Goal: Task Accomplishment & Management: Complete application form

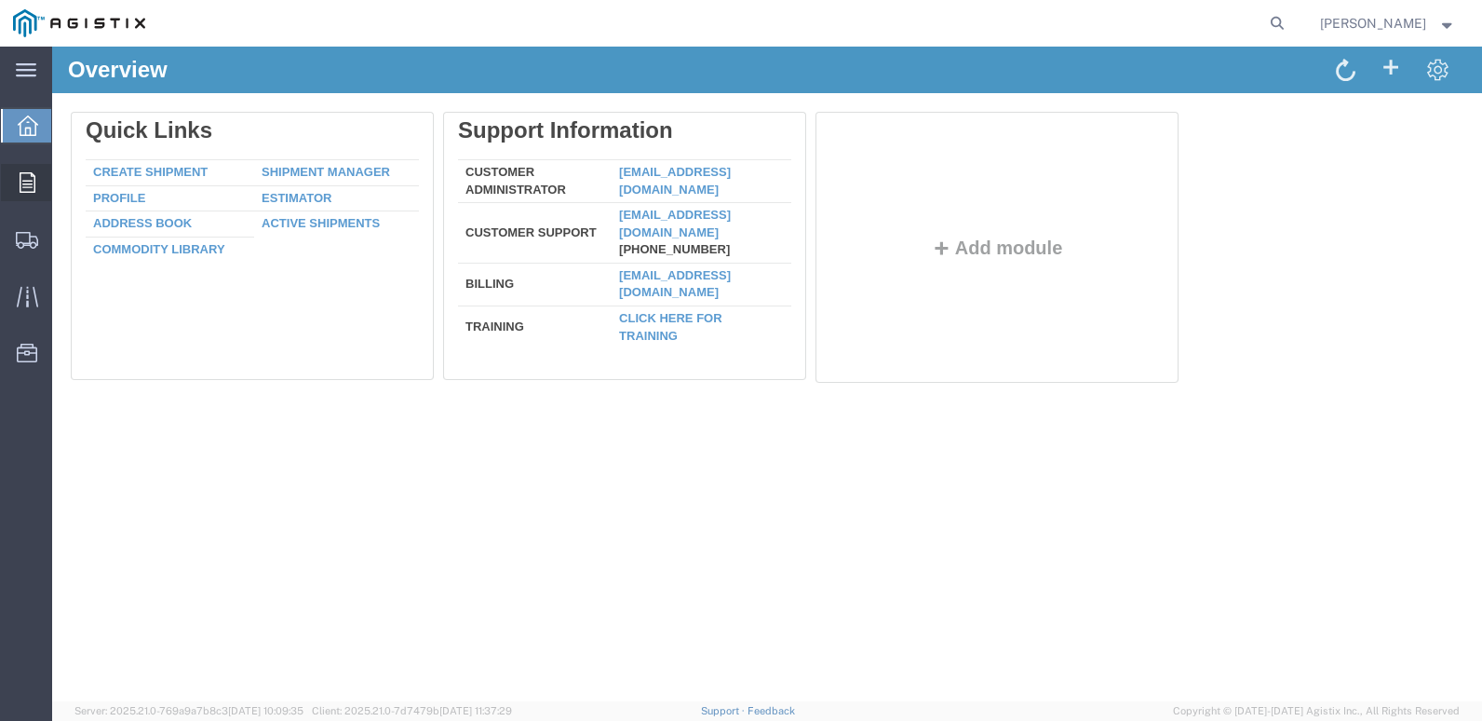
click at [64, 178] on span "Orders" at bounding box center [57, 182] width 13 height 37
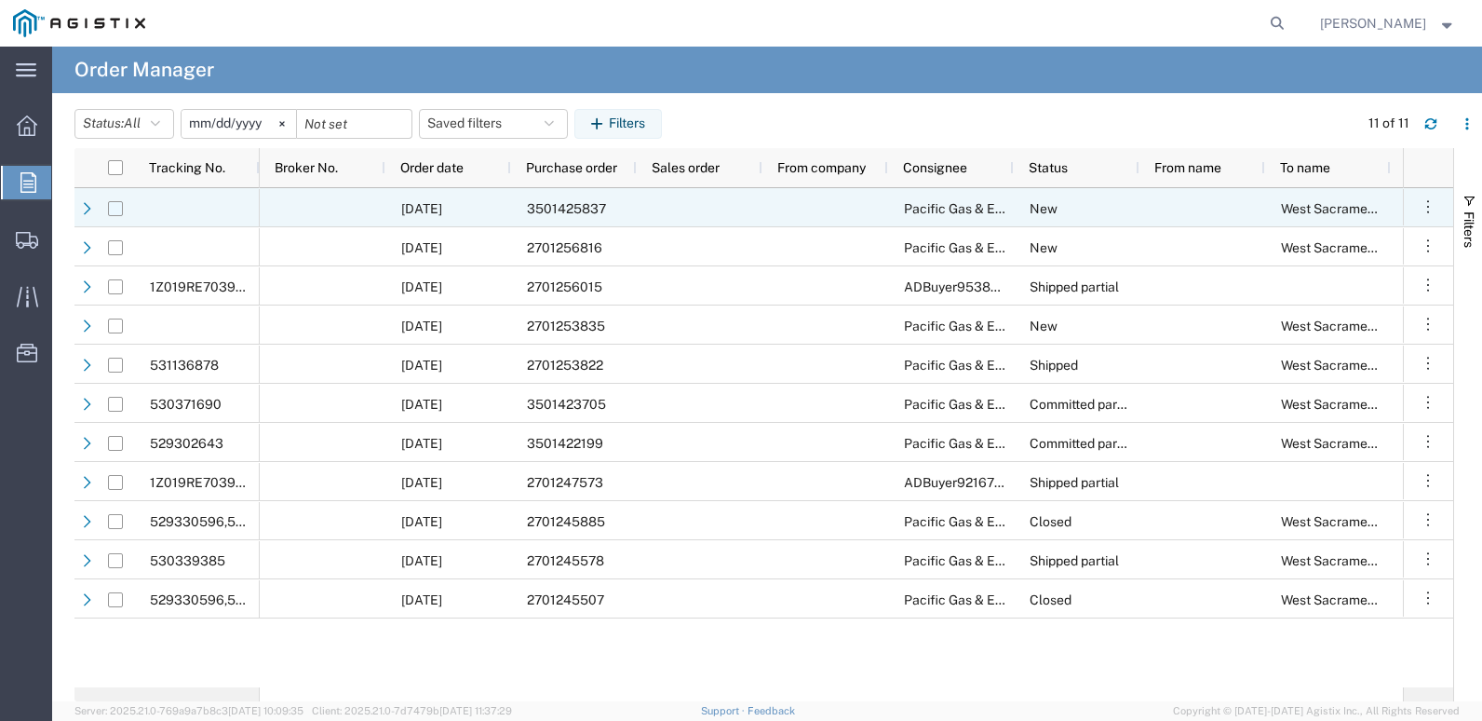
click at [118, 211] on input "Press Space to toggle row selection (unchecked)" at bounding box center [115, 208] width 15 height 15
checkbox input "true"
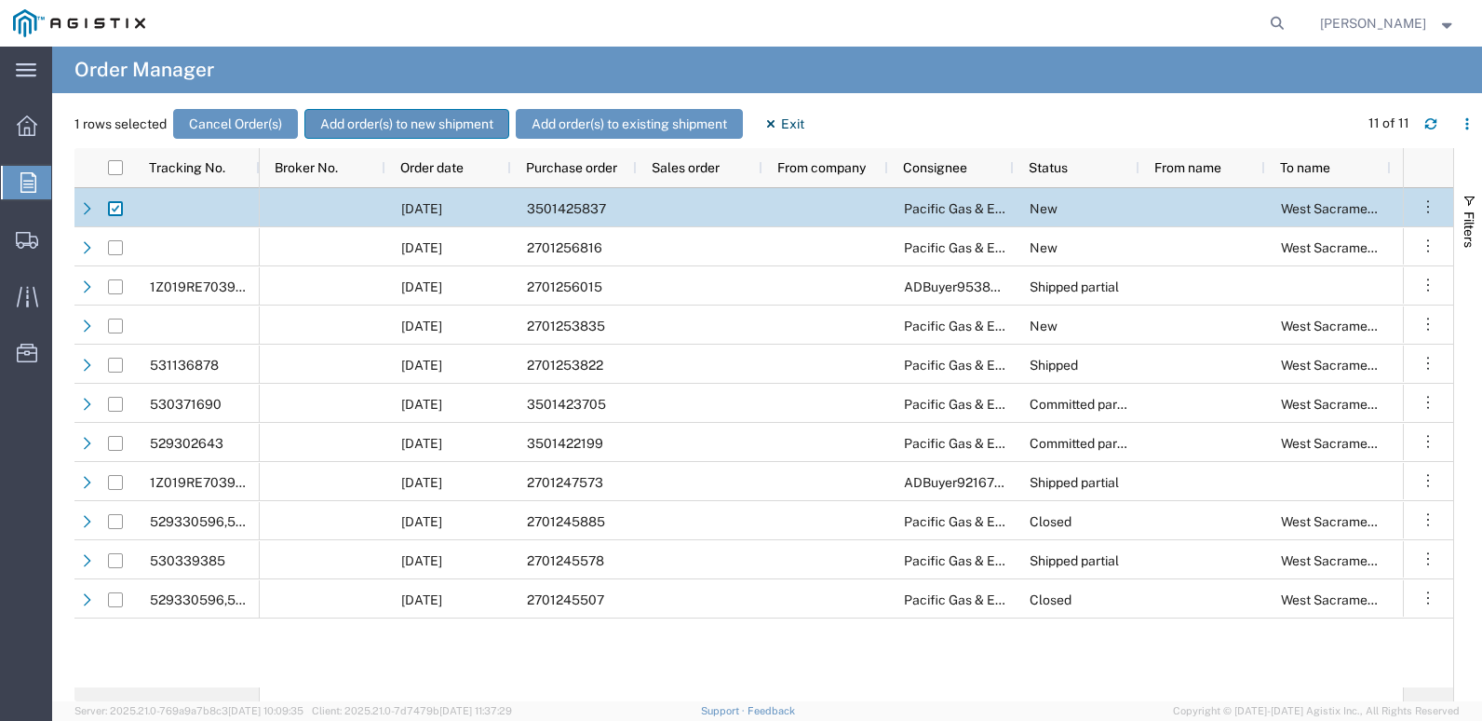
click at [423, 119] on button "Add order(s) to new shipment" at bounding box center [406, 124] width 205 height 30
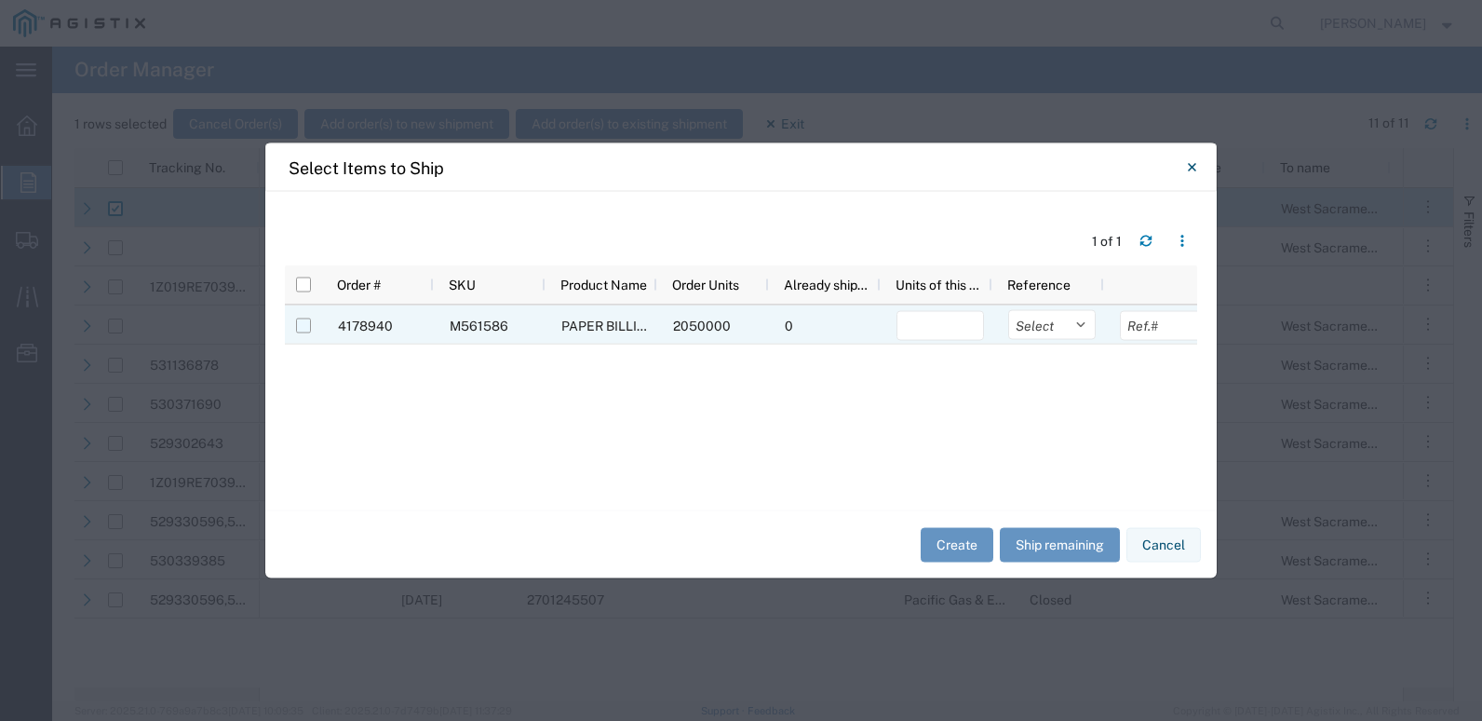
click at [304, 330] on input "Press Space to toggle row selection (unchecked)" at bounding box center [303, 325] width 15 height 15
checkbox input "true"
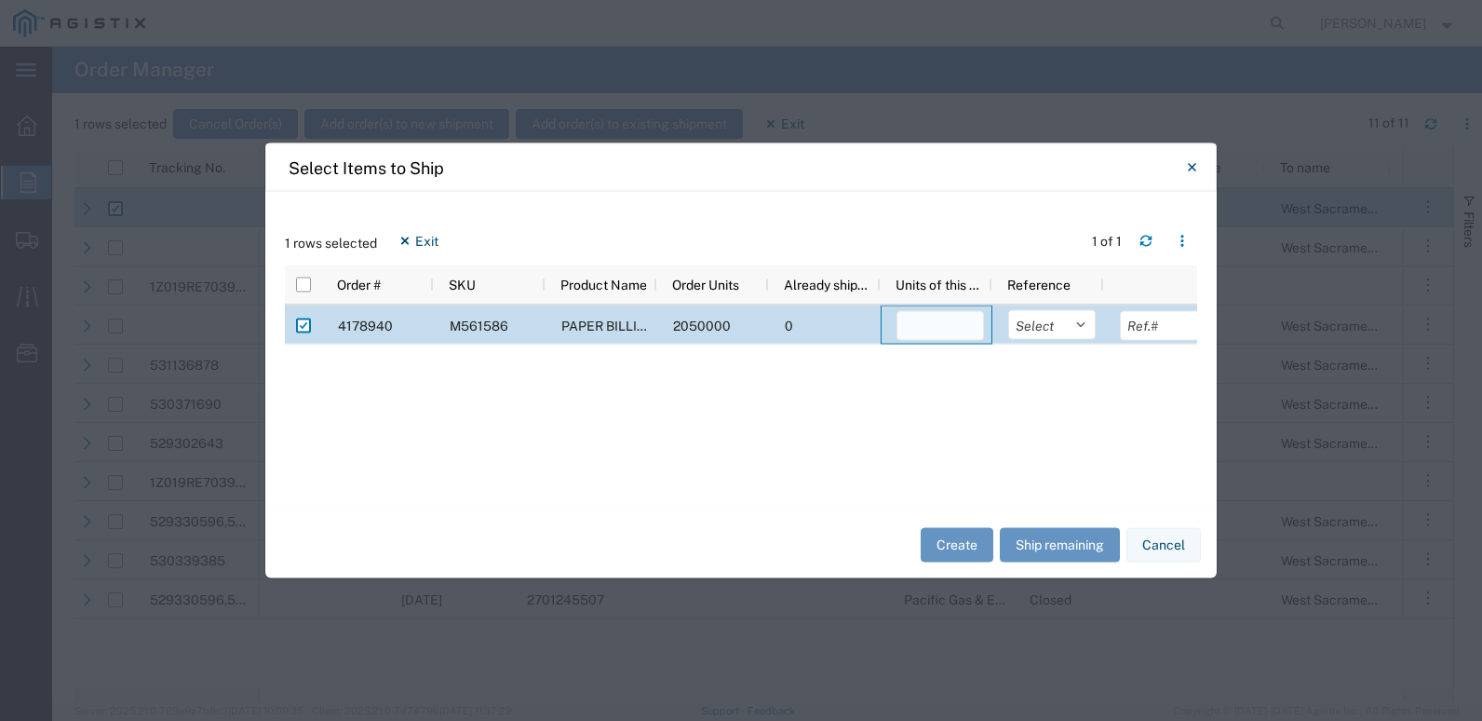
click at [914, 330] on input "number" at bounding box center [941, 326] width 88 height 30
type input "2049746"
click at [972, 526] on button "Create" at bounding box center [957, 544] width 73 height 34
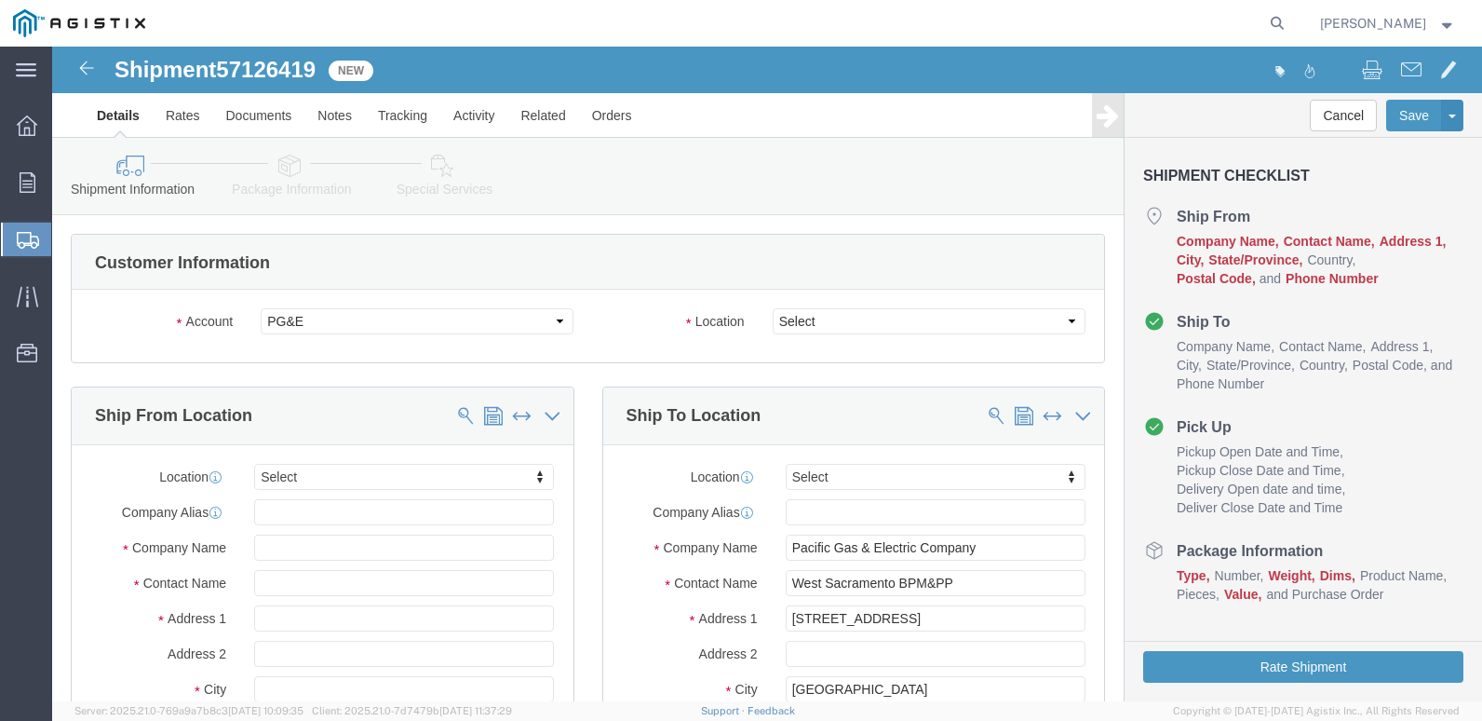
select select
click select "Select All Others [GEOGRAPHIC_DATA] [GEOGRAPHIC_DATA] [GEOGRAPHIC_DATA] [GEOGRA…"
select select "23082"
click select "Select All Others [GEOGRAPHIC_DATA] [GEOGRAPHIC_DATA] [GEOGRAPHIC_DATA] [GEOGRA…"
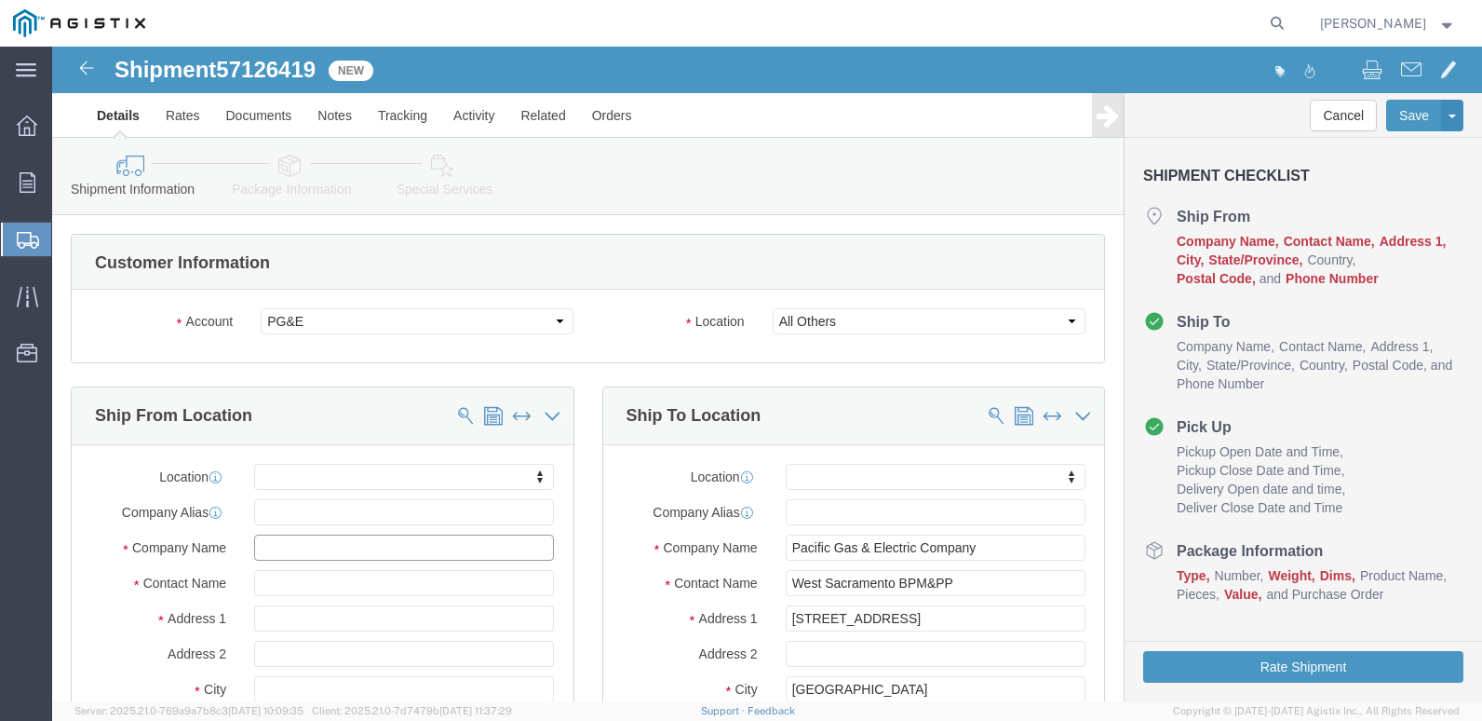
click input "text"
type input "ktl"
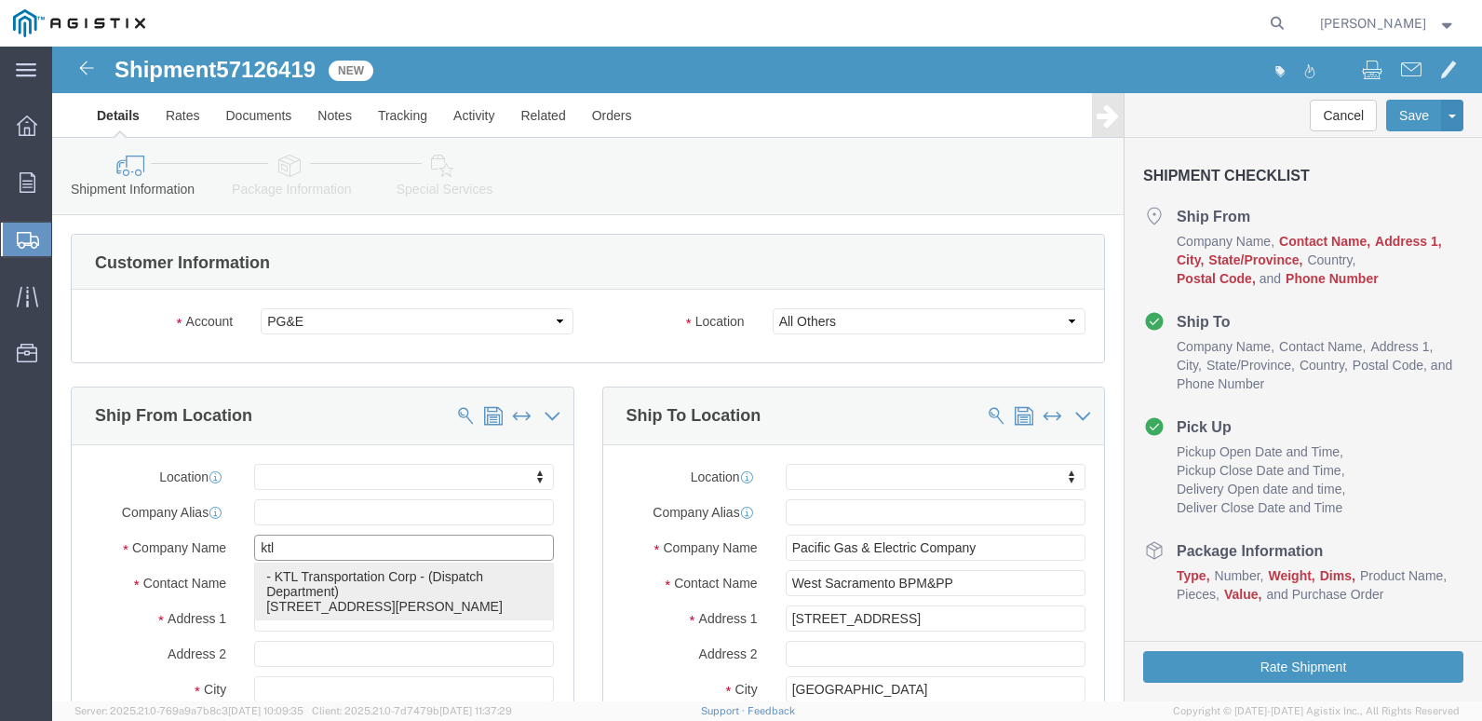
click p "- KTL Transportation Corp - (Dispatch Department) [STREET_ADDRESS][PERSON_NAME]"
select select
type input "[STREET_ADDRESS][PERSON_NAME]"
type input "95691"
type input "[PHONE_NUMBER]"
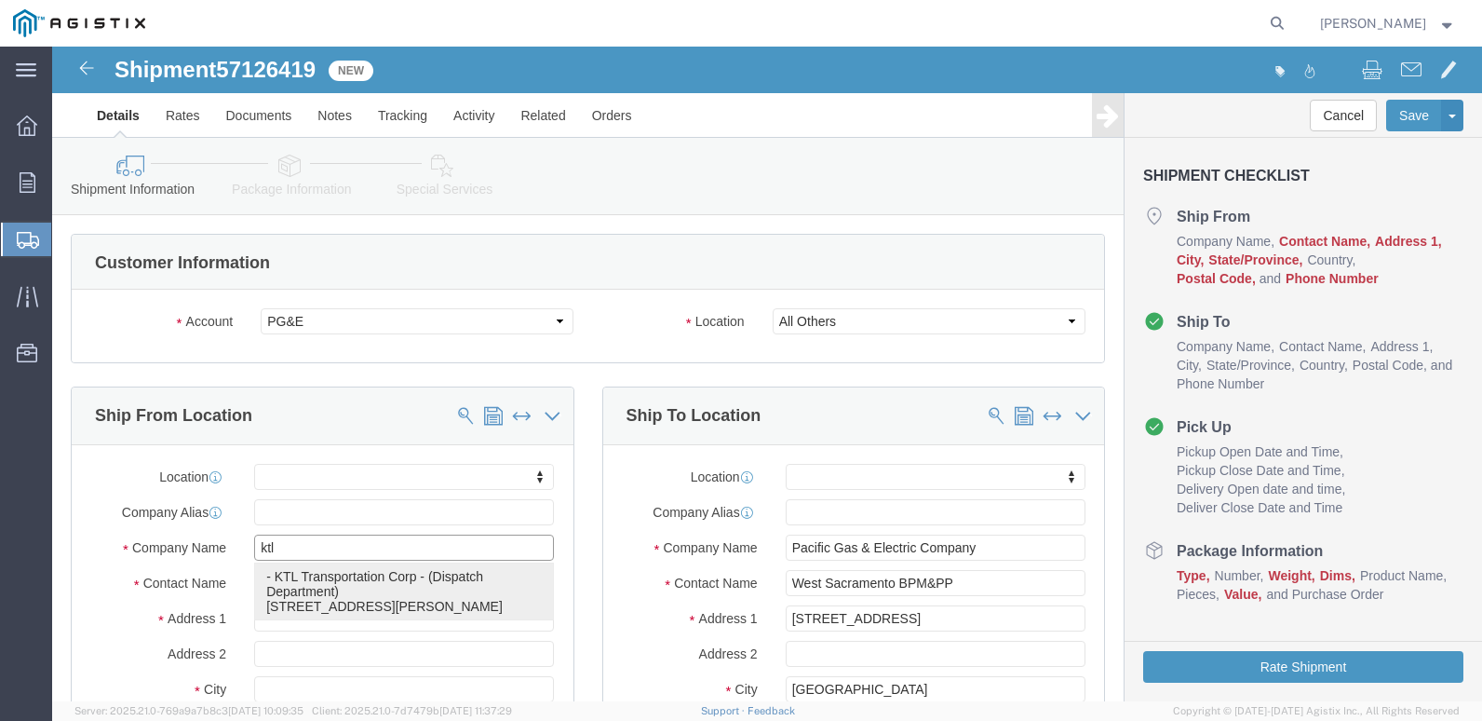
type input "[EMAIL_ADDRESS][DOMAIN_NAME]"
checkbox input "true"
type input "KTL Transportation Corp"
type input "Dispatch Department"
type input "[GEOGRAPHIC_DATA]"
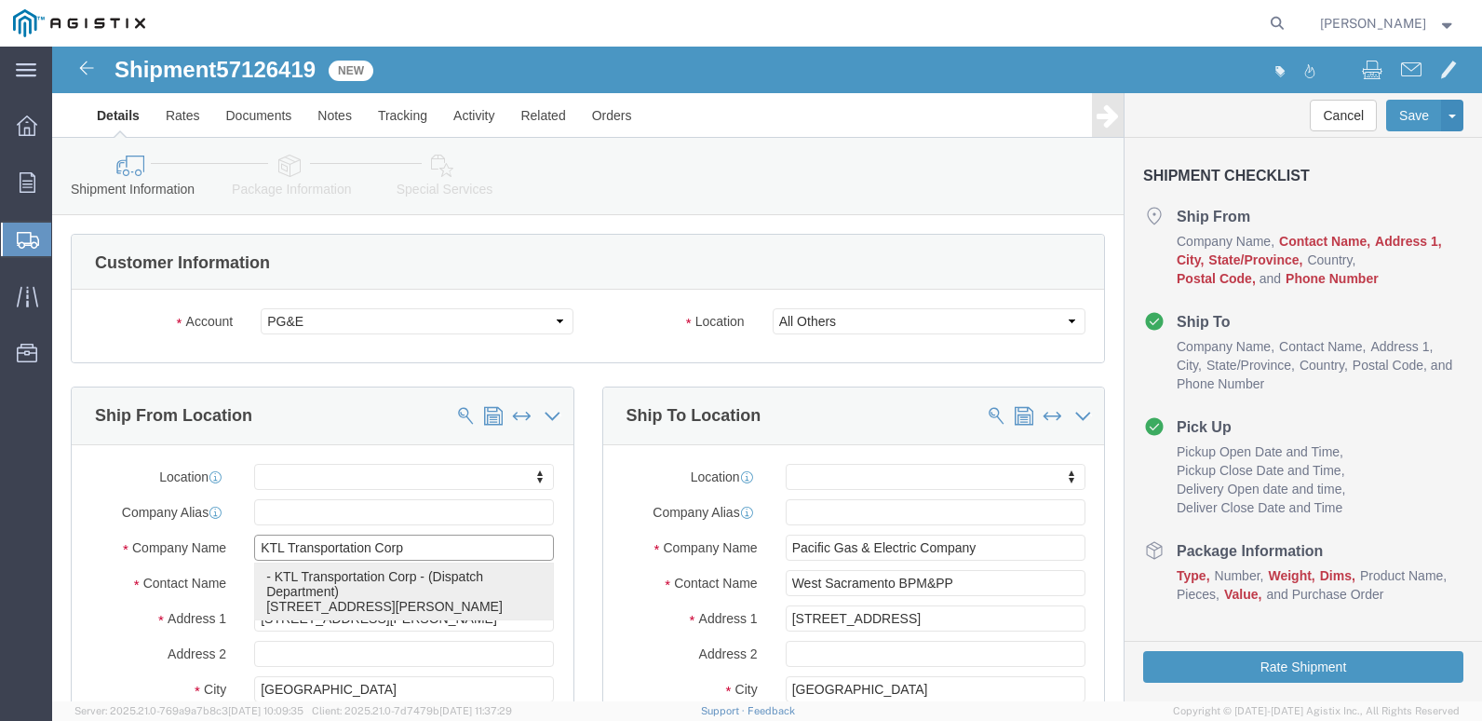
select select "CA"
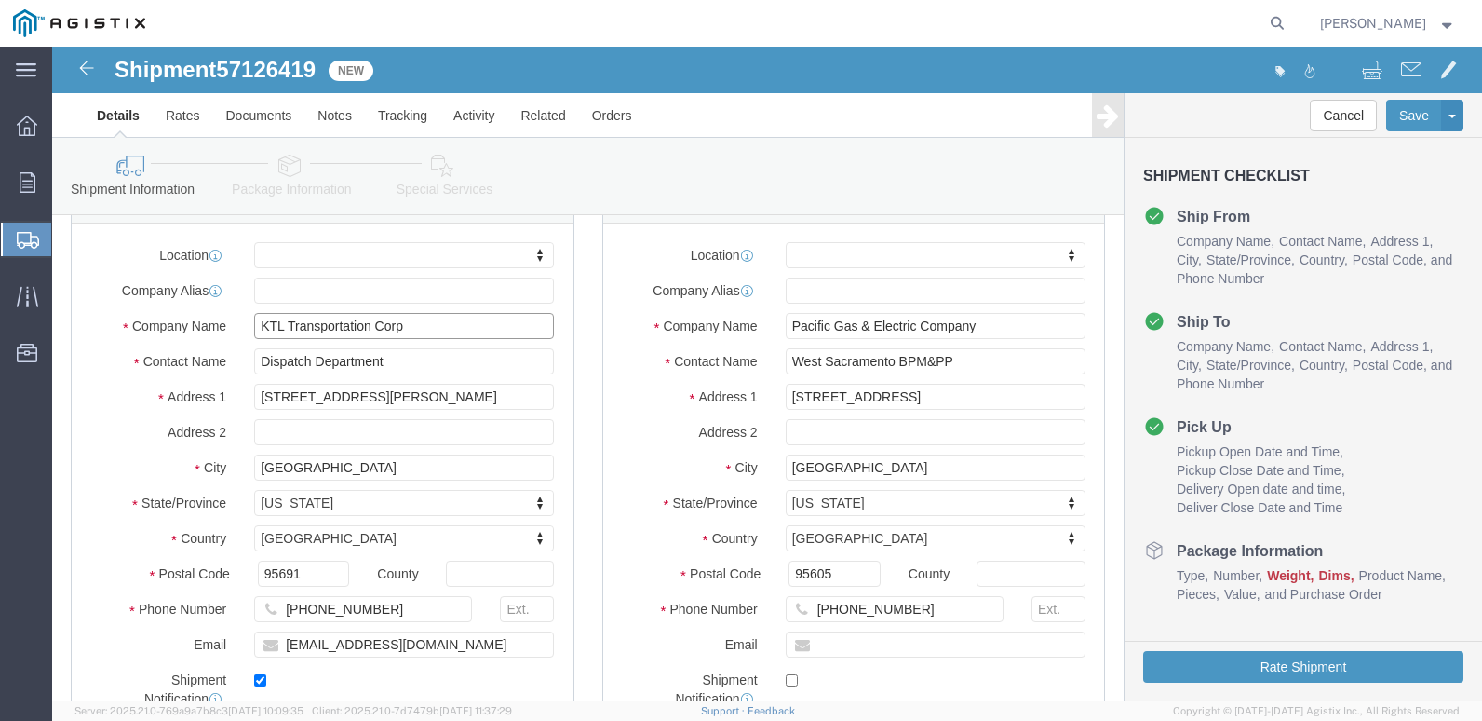
scroll to position [279, 0]
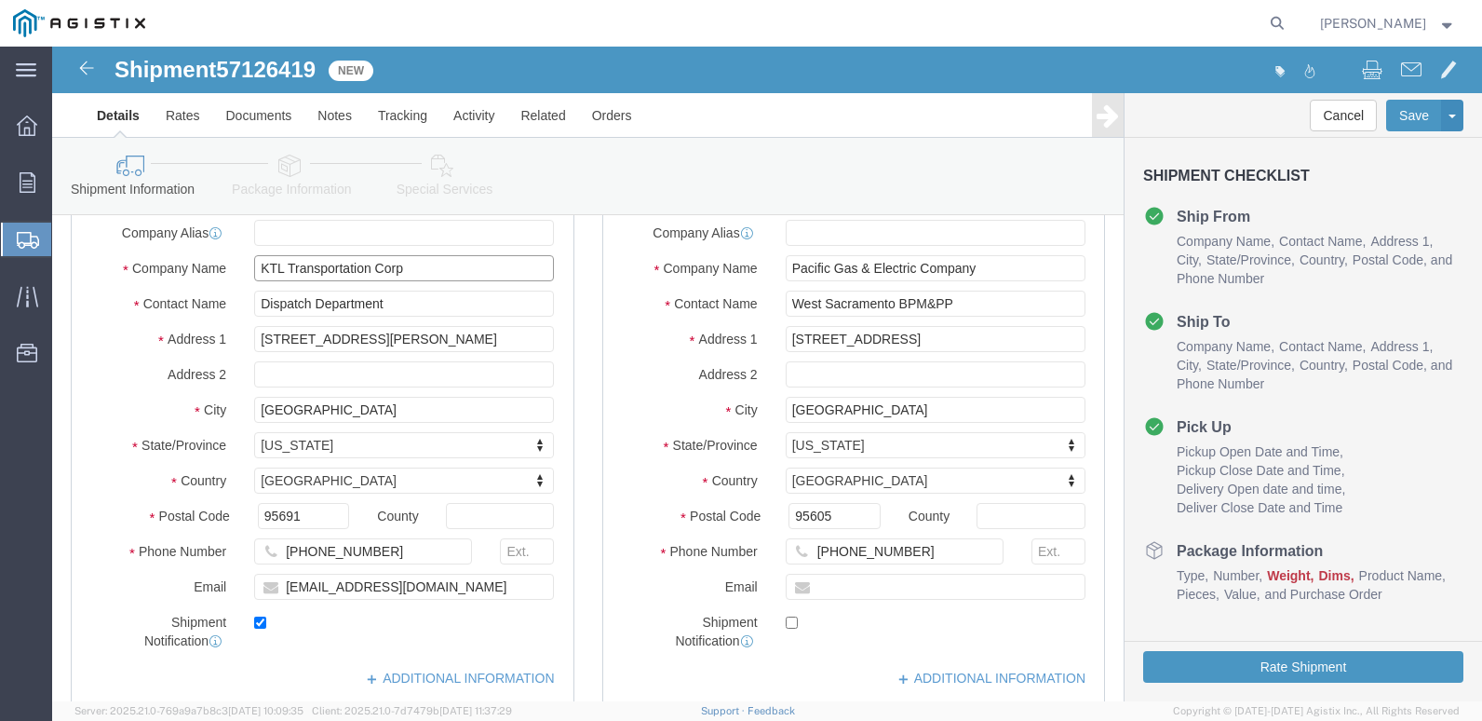
type input "KTL Transportation Corp"
drag, startPoint x: 826, startPoint y: 540, endPoint x: 963, endPoint y: 544, distance: 136.9
click input "text"
type input "[PERSON_NAME][EMAIL_ADDRESS][PERSON_NAME][DOMAIN_NAME]"
checkbox input "true"
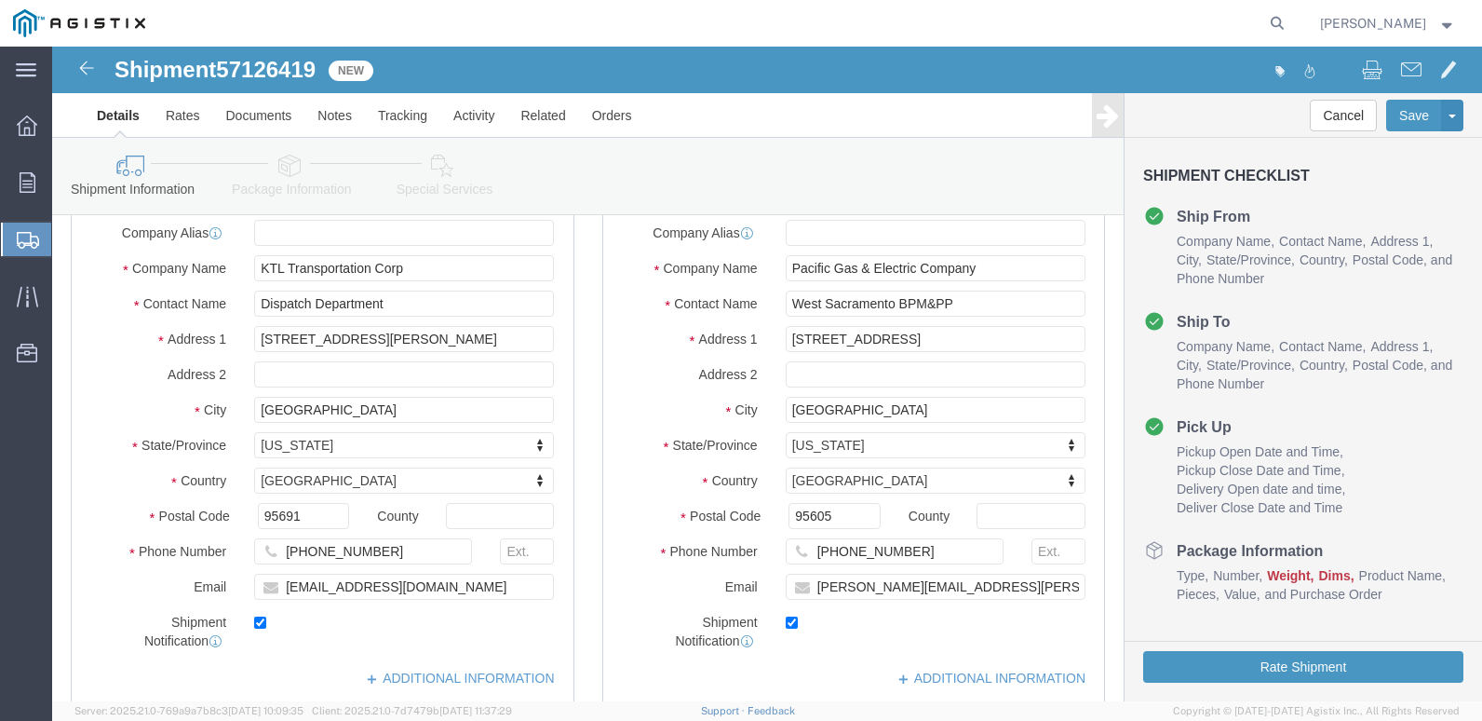
click div "Shipment Notification"
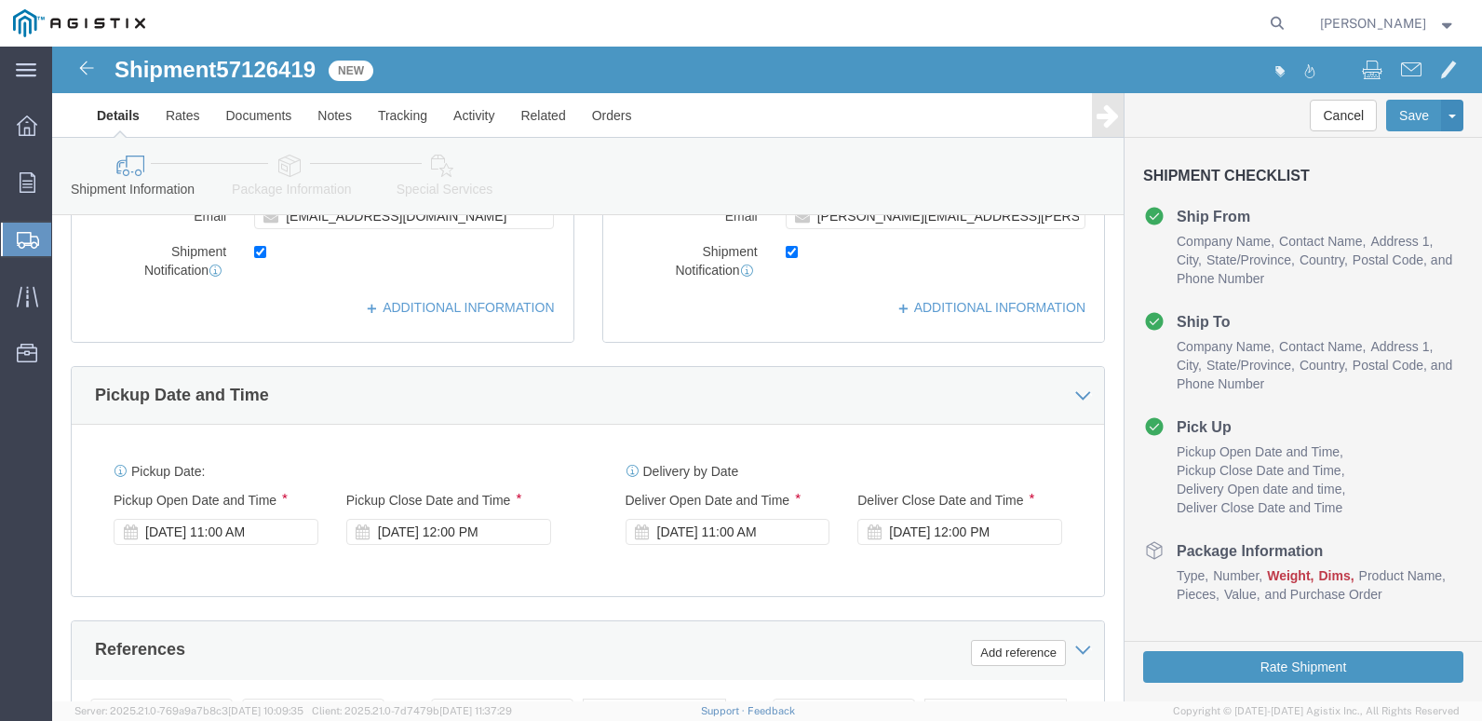
scroll to position [652, 0]
click div "[DATE] 11:00 AM"
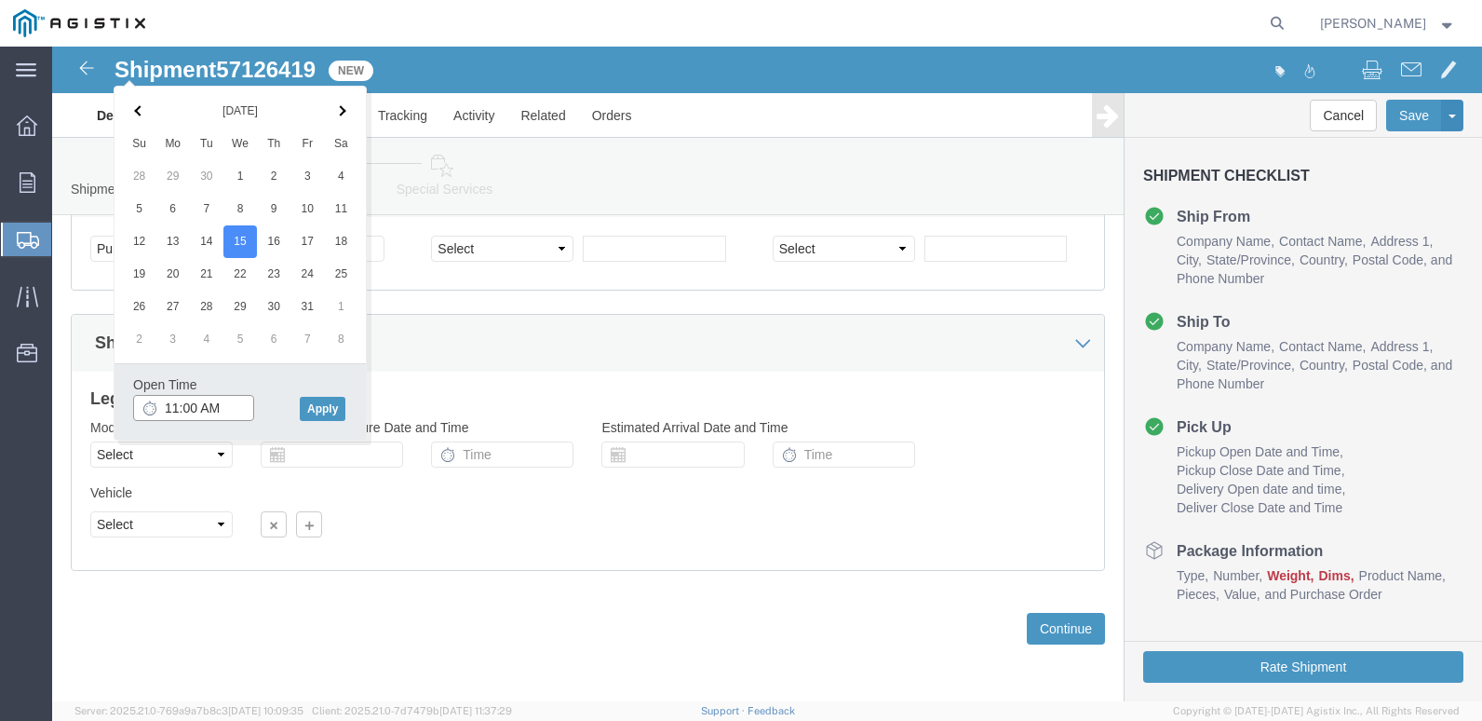
click input "11:00 AM"
type input "8:00 AM"
click button "Apply"
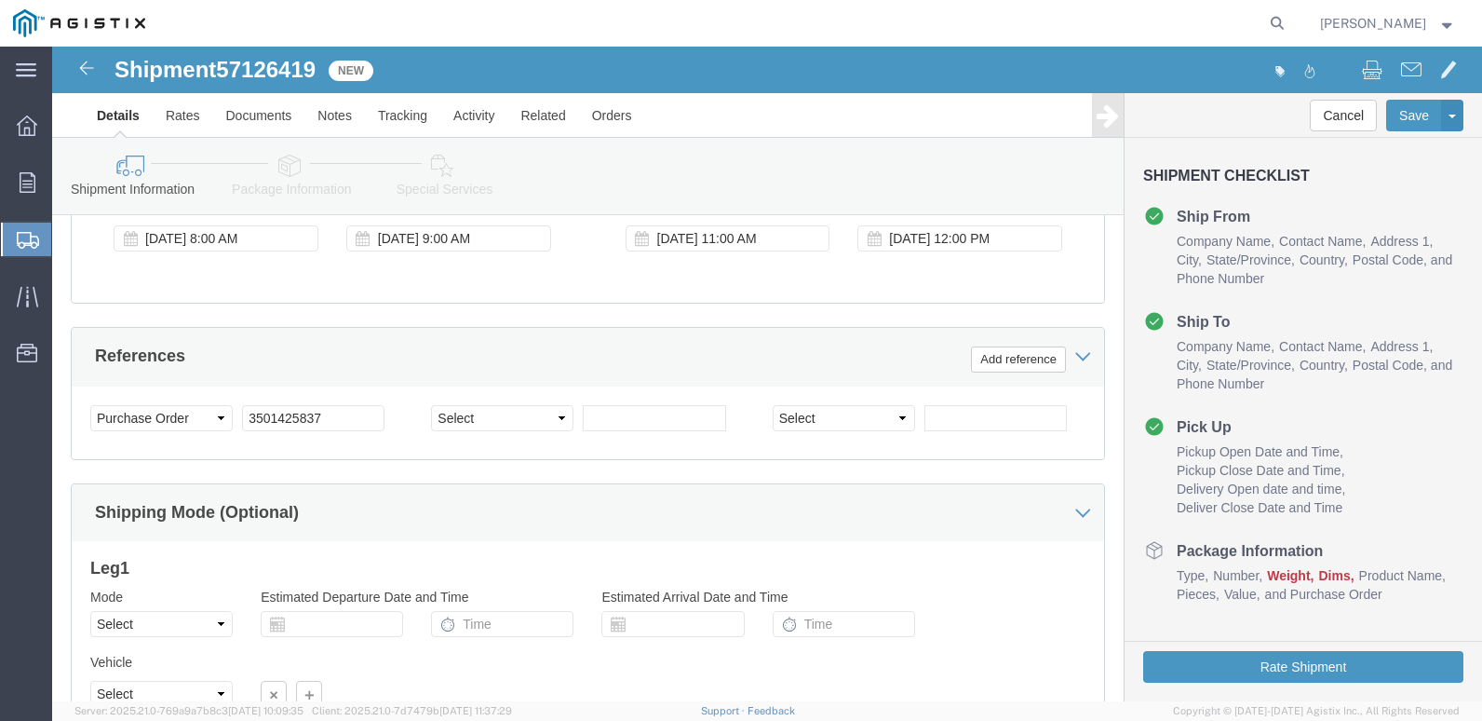
scroll to position [926, 0]
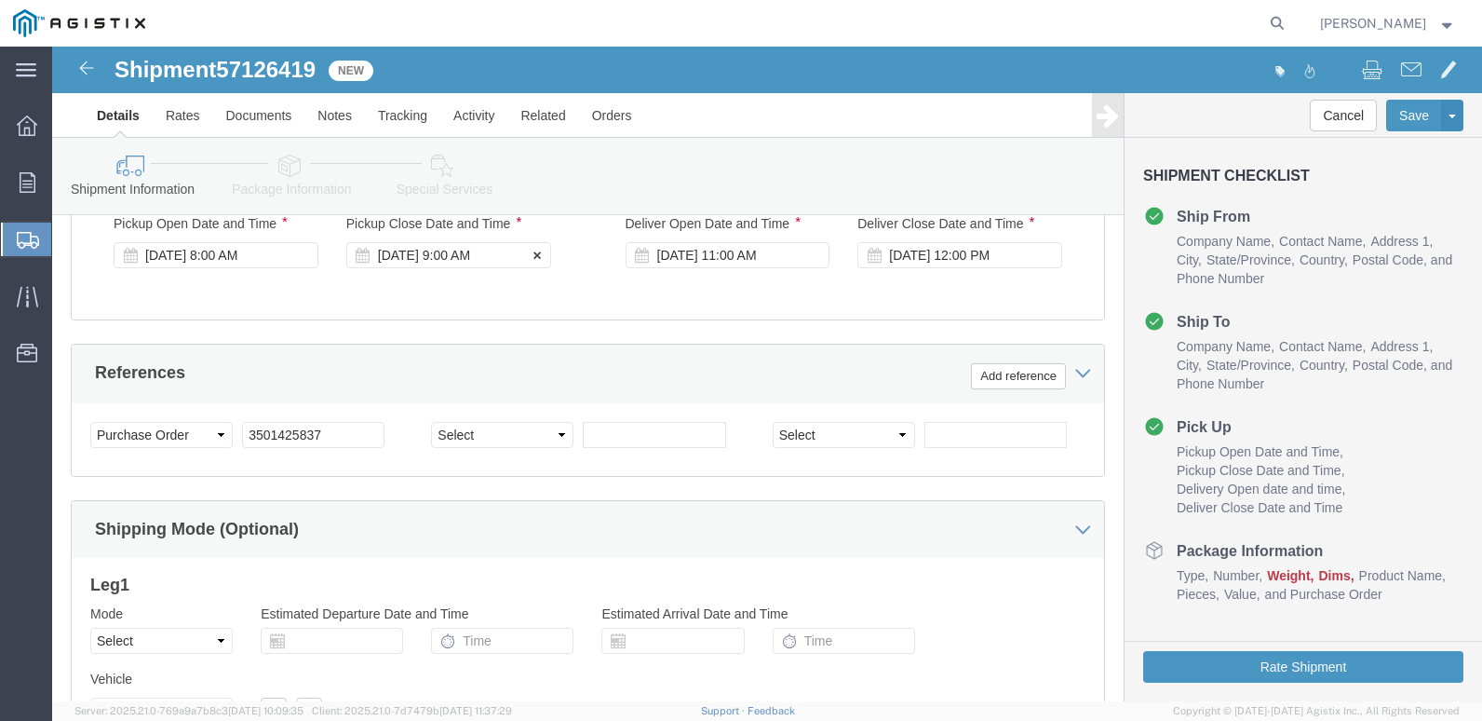
click div "[DATE] 9:00 AM"
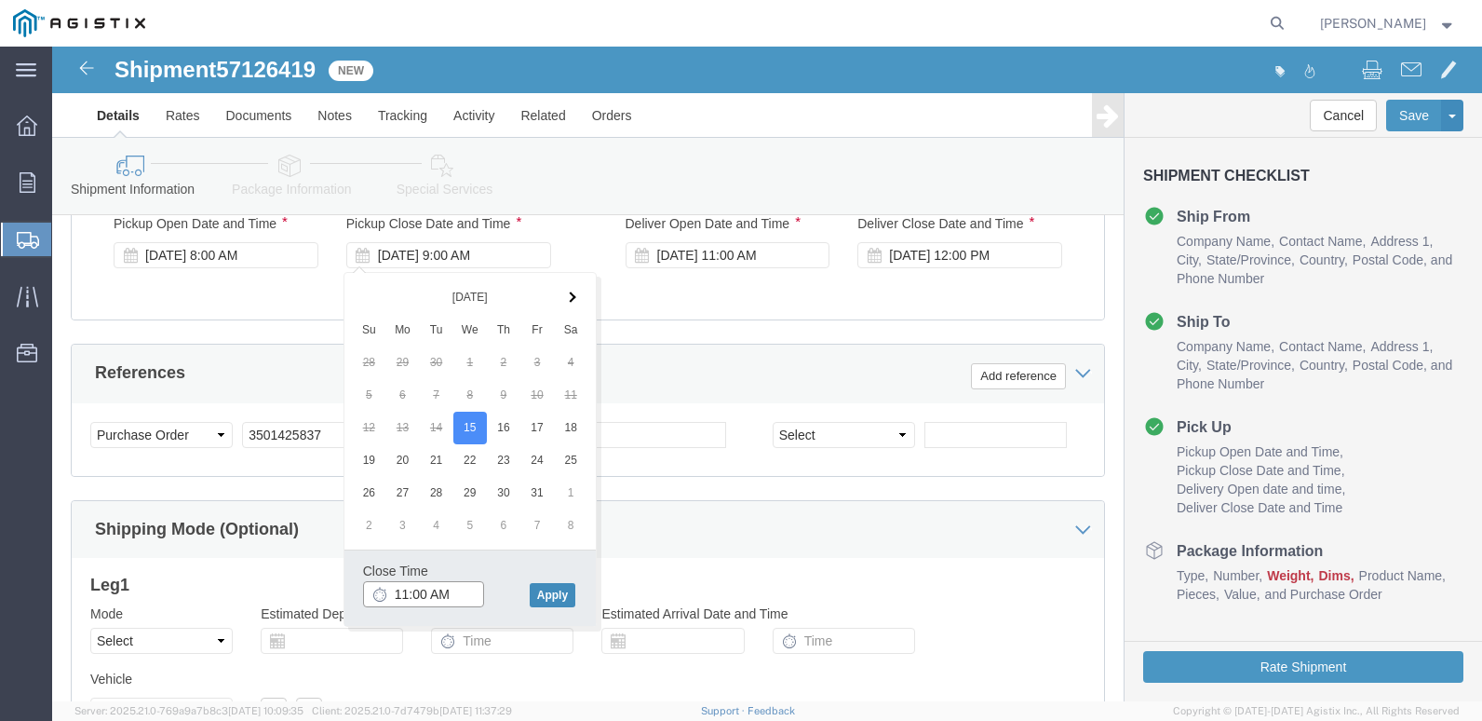
type input "11:00 AM"
click button "Apply"
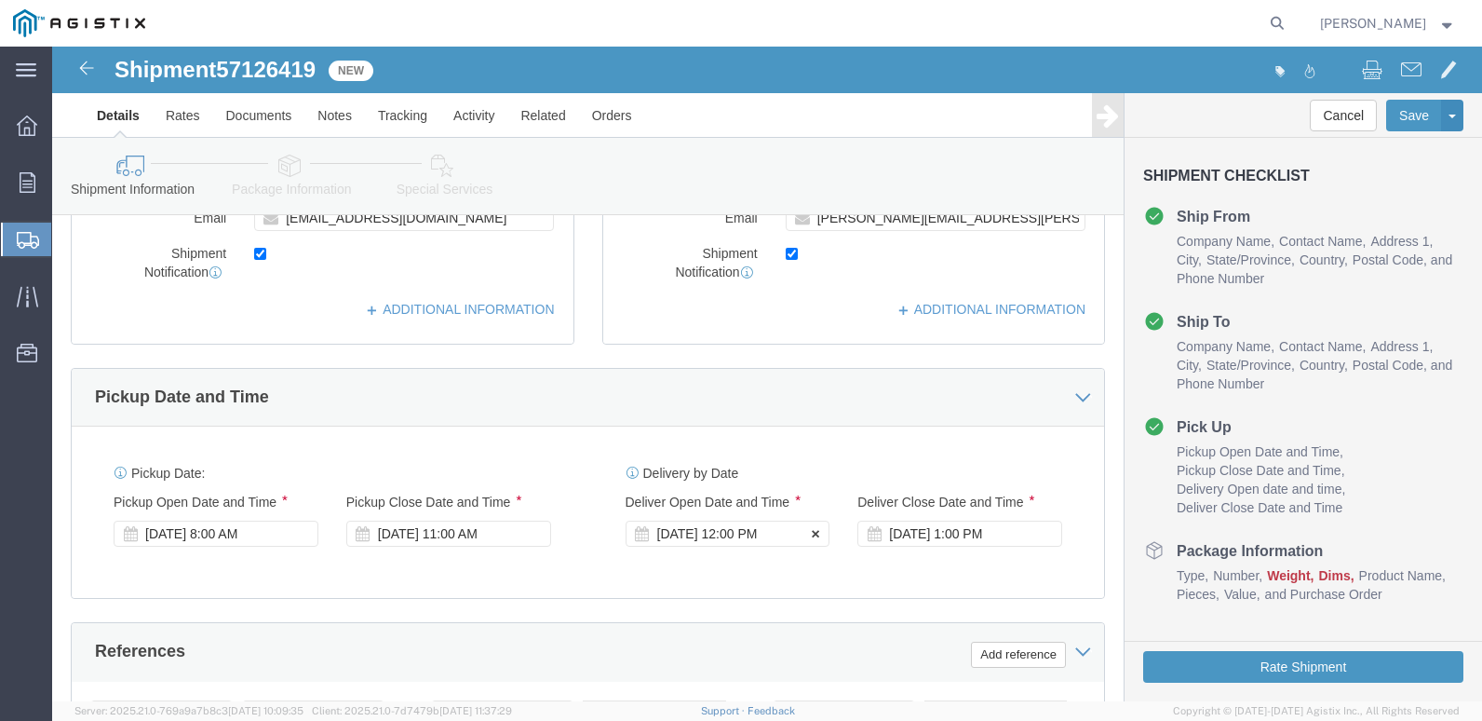
scroll to position [647, 0]
click div "[DATE] 1:00 PM"
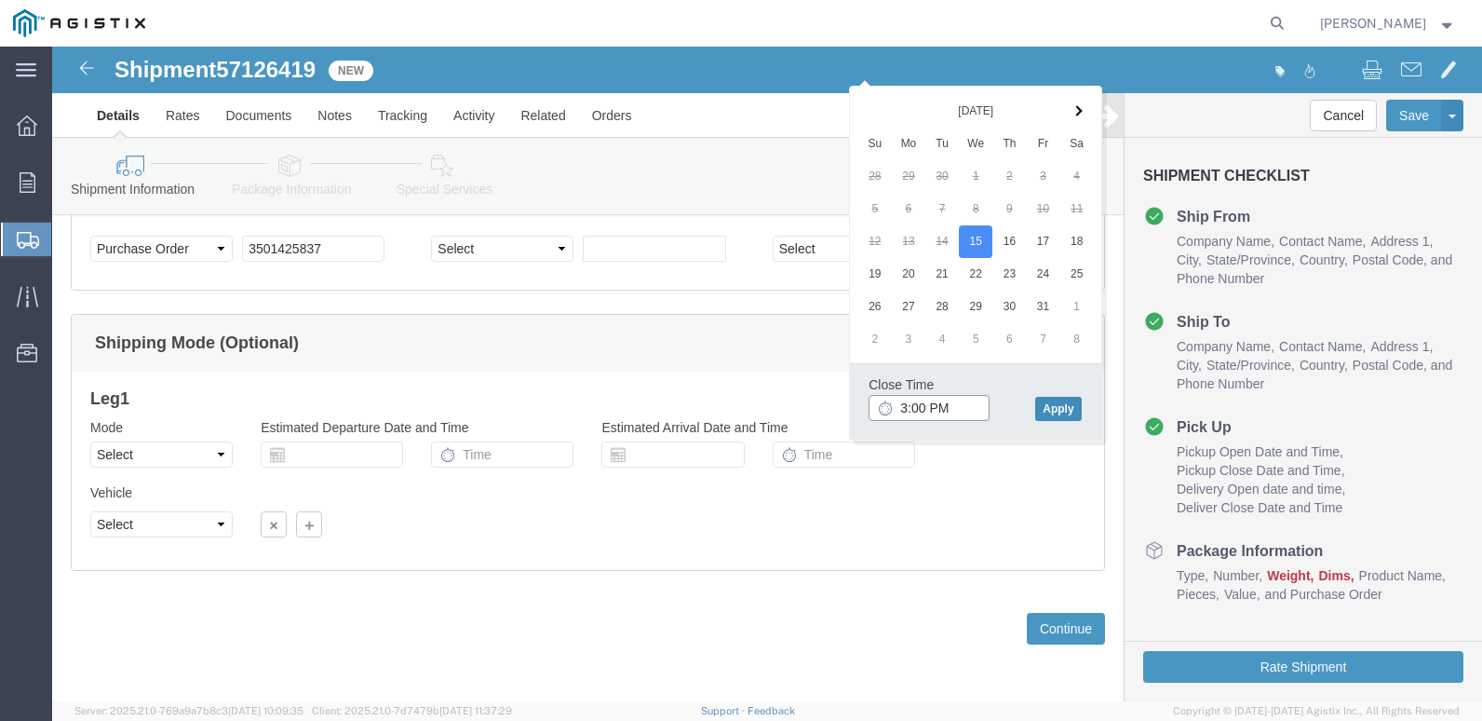
type input "3:00 PM"
click button "Apply"
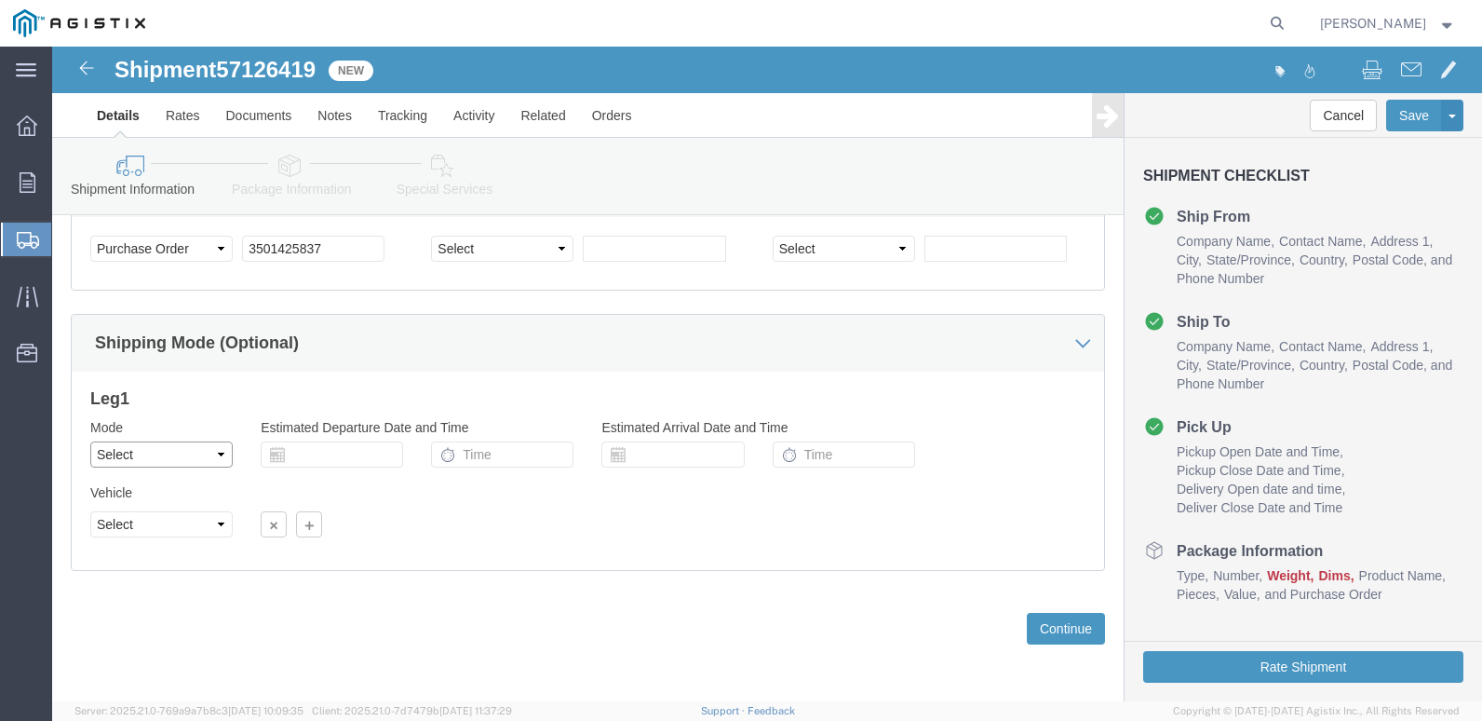
click select "Select Air Less than Truckload Multi-Leg Ocean Freight Rail Small Parcel Truckl…"
select select "TL"
click select "Select Air Less than Truckload Multi-Leg Ocean Freight Rail Small Parcel Truckl…"
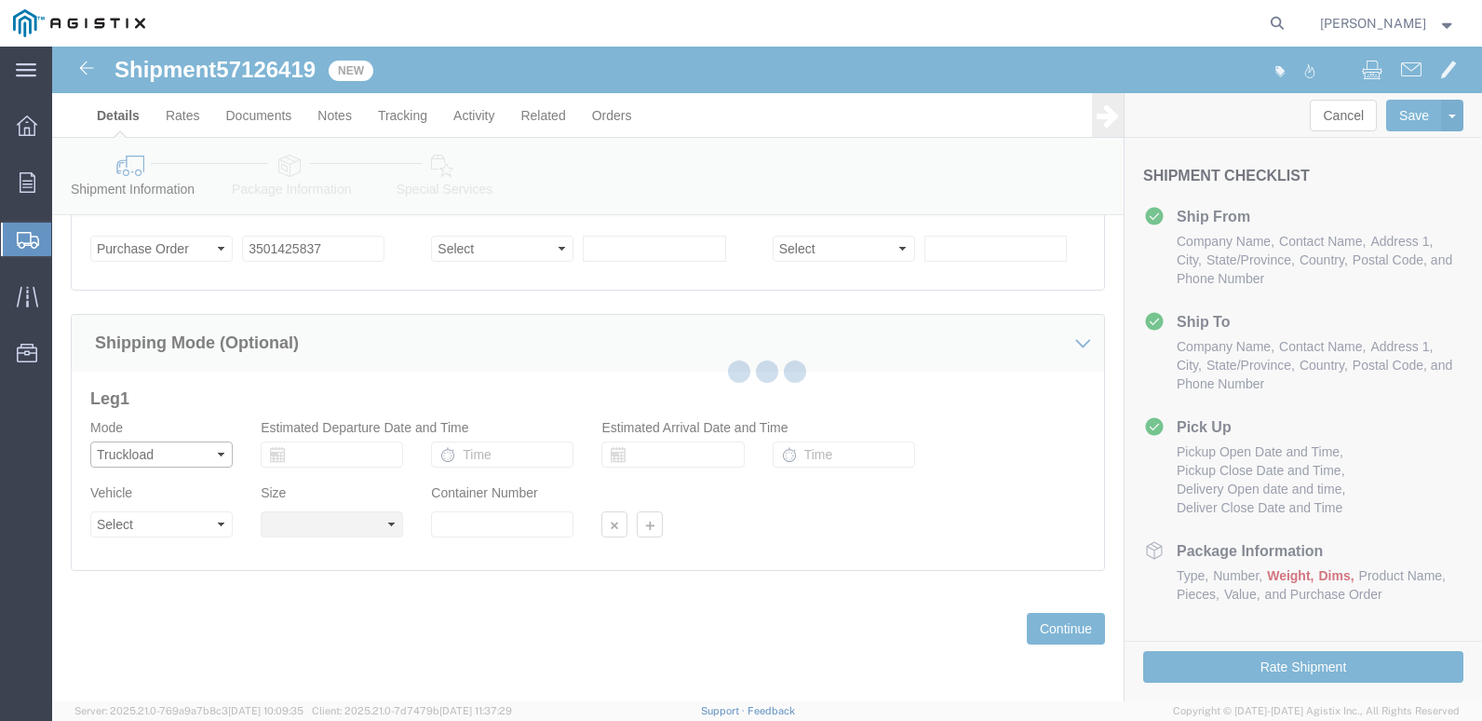
select select
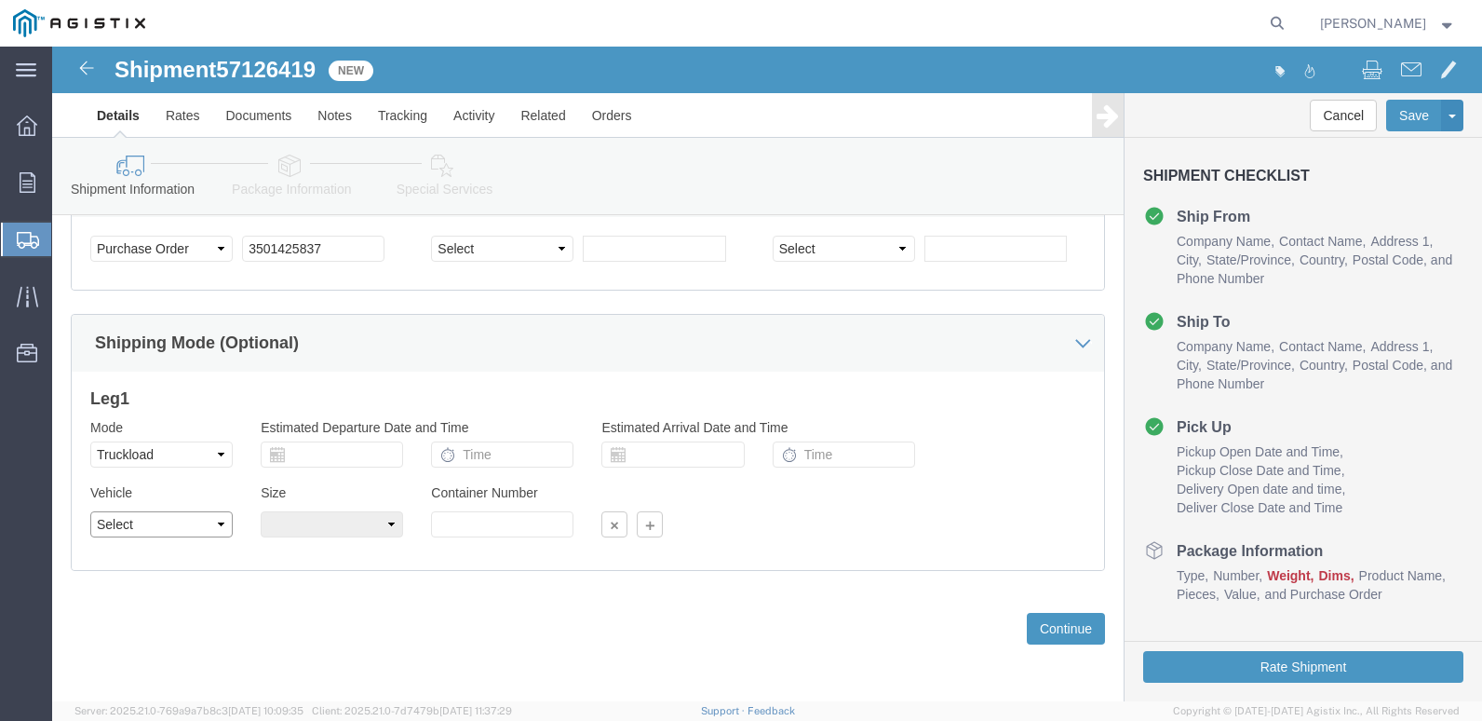
click select "Select 1-Ton (PSS) 10 Wheel 10 Yard Dump Truck 20 Yard Dump Truck Bobtail Botto…"
select select "COTR"
click select "Select 1-Ton (PSS) 10 Wheel 10 Yard Dump Truck 20 Yard Dump Truck Bobtail Botto…"
click select "Select 40 Feet 20 Feet 45 Feet 35 Feet 28 Feet 53 Feet 48 Feet"
select select "53FT"
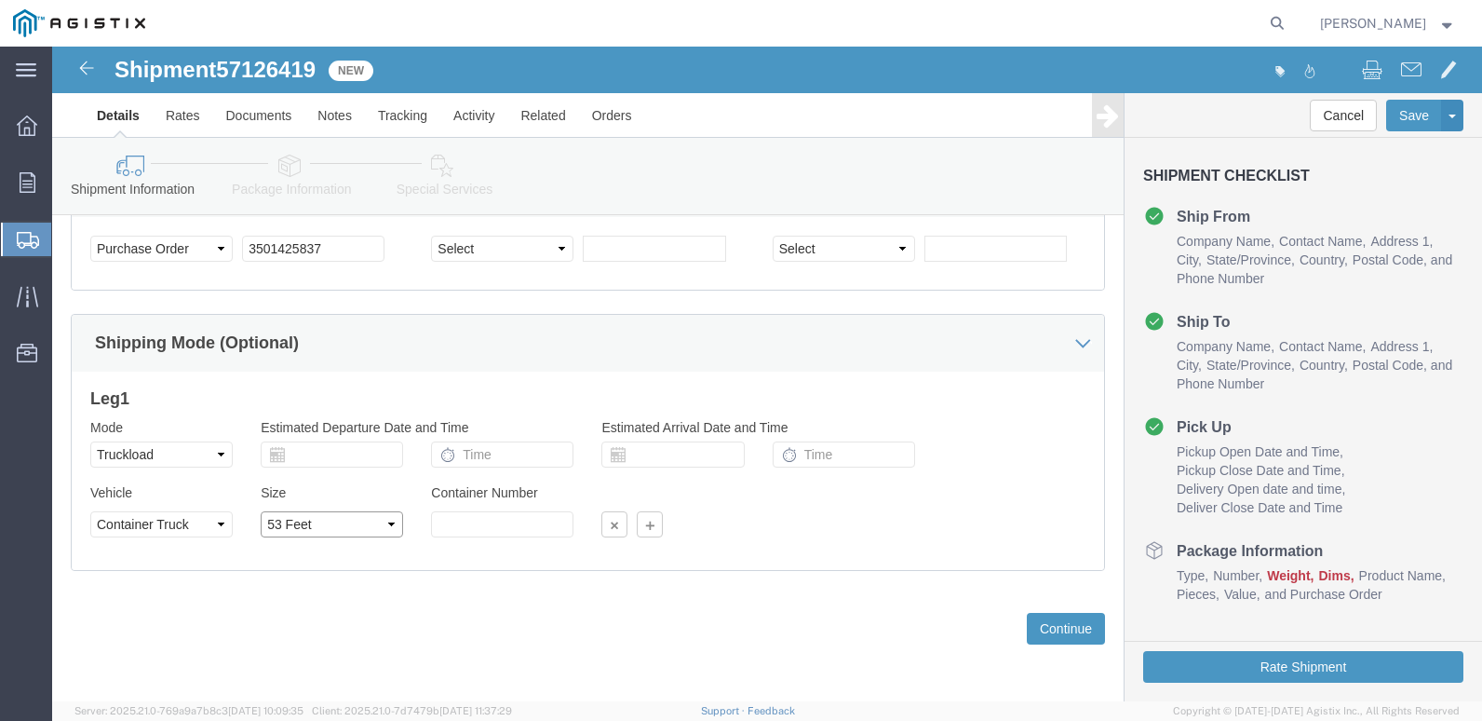
click select "Select 40 Feet 20 Feet 45 Feet 35 Feet 28 Feet 53 Feet 48 Feet"
click button "Continue"
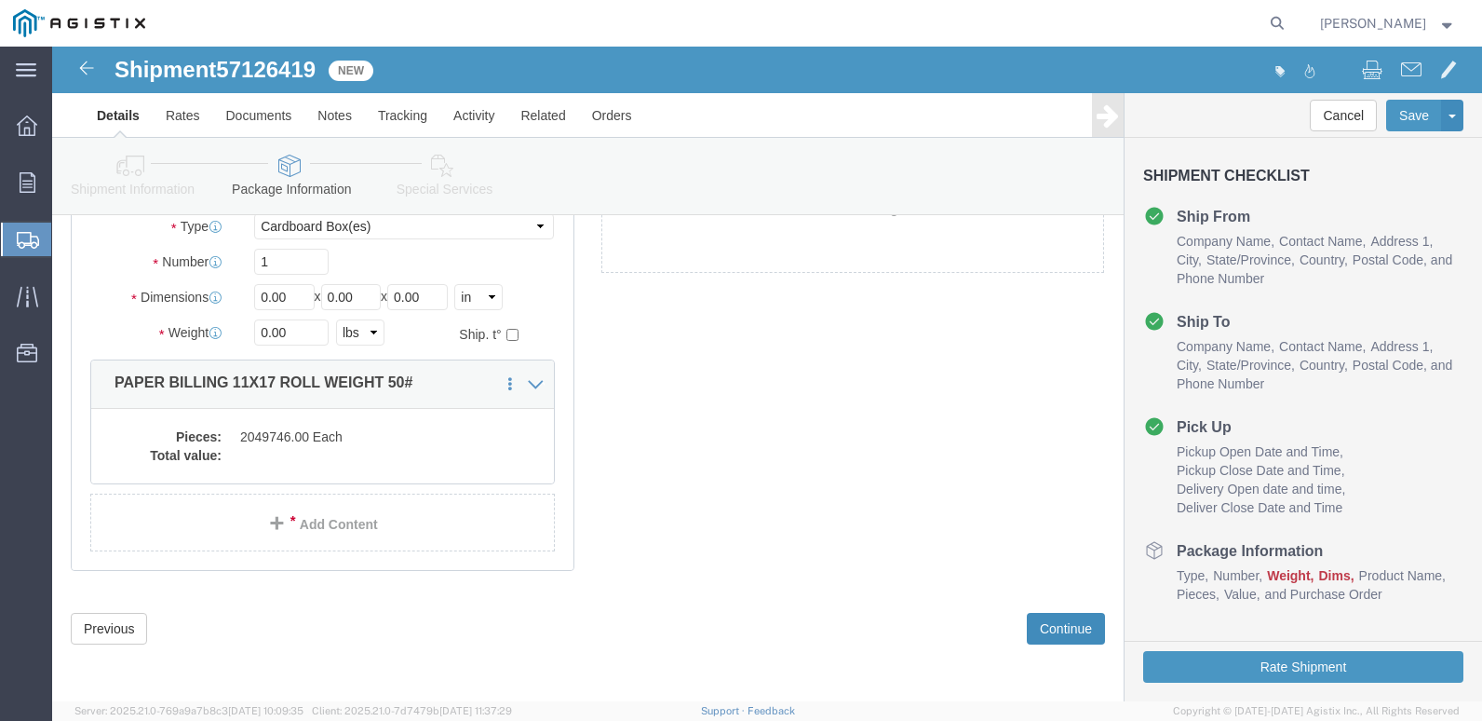
scroll to position [70, 0]
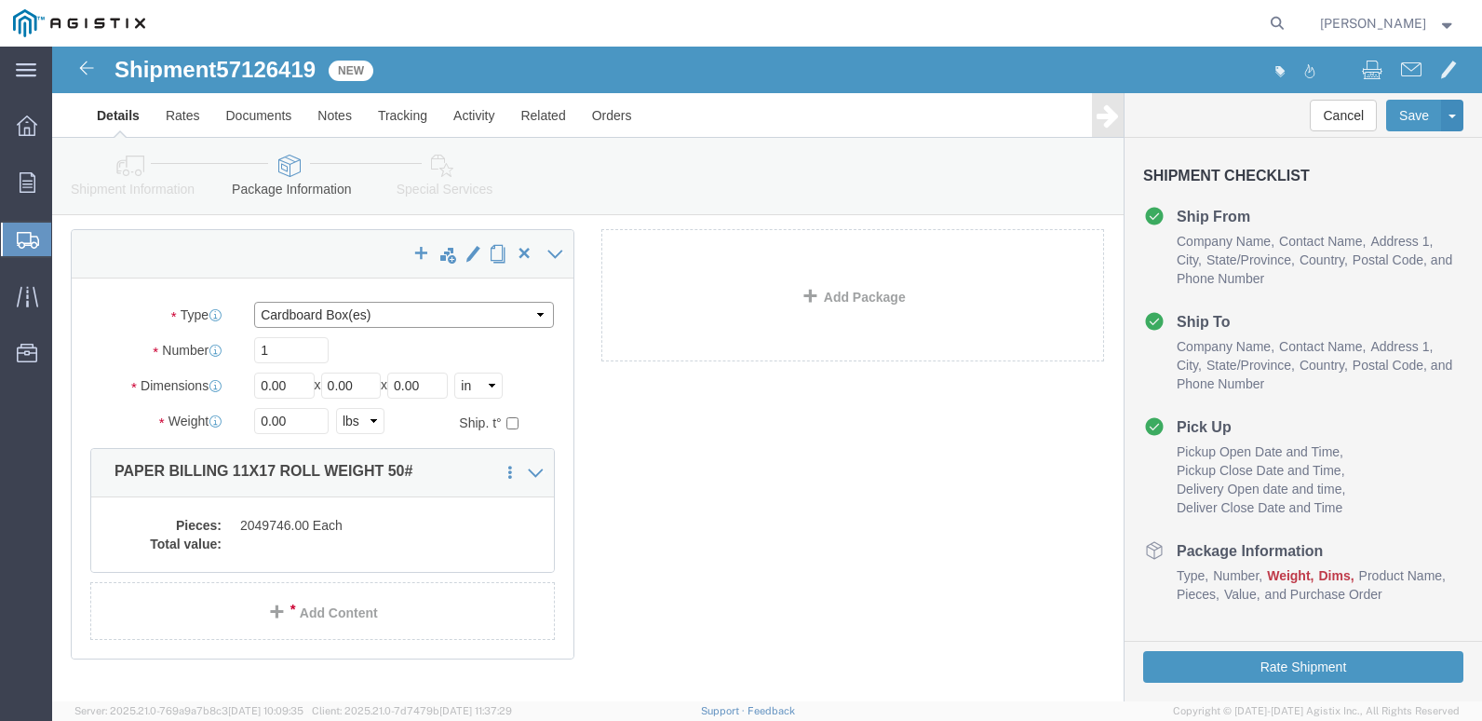
click select "Select Bulk Bundle(s) Cardboard Box(es) Carton(s) Crate(s) Drum(s) (Fiberboard)…"
select select "ROLL"
click select "Select Bulk Bundle(s) Cardboard Box(es) Carton(s) Crate(s) Drum(s) (Fiberboard)…"
click input "1"
type input "40"
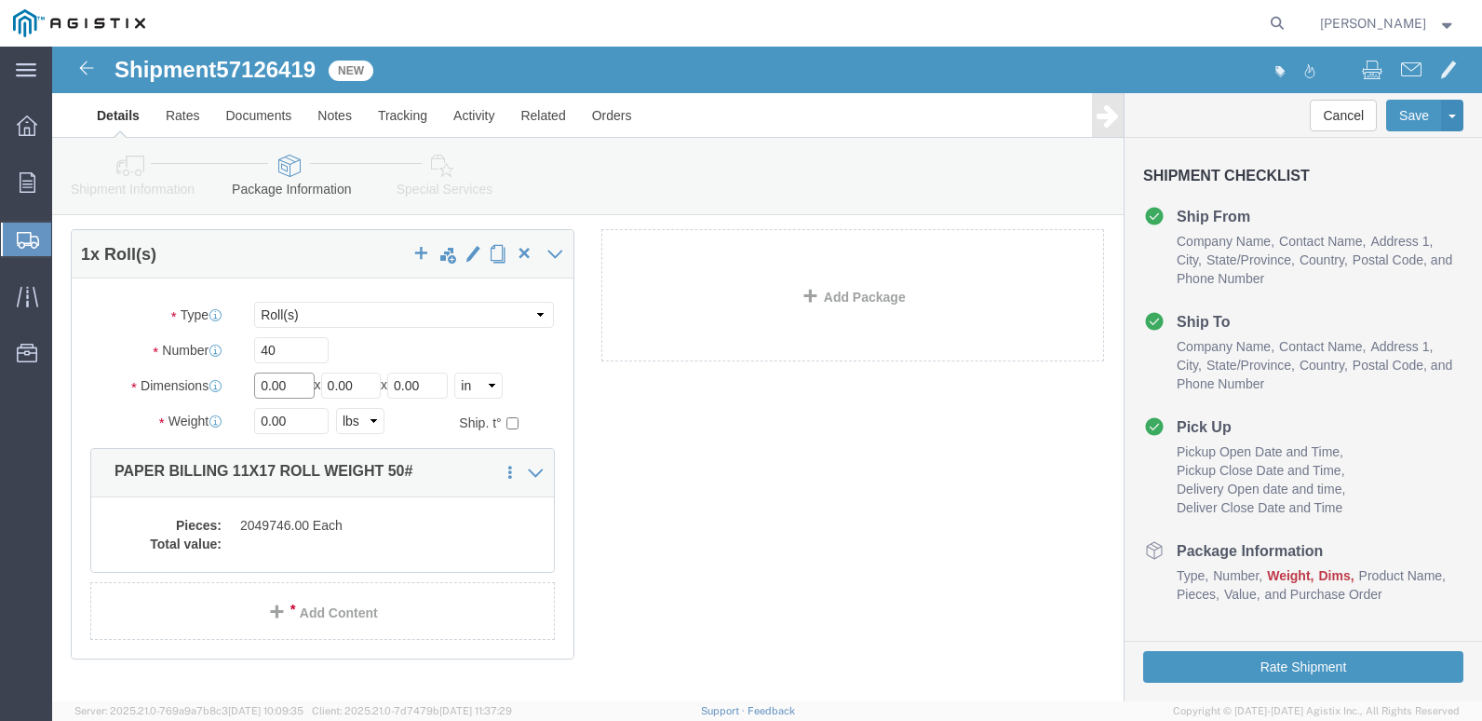
click input "0.00"
type input "0"
type input "48"
click input "0.00"
type input "0"
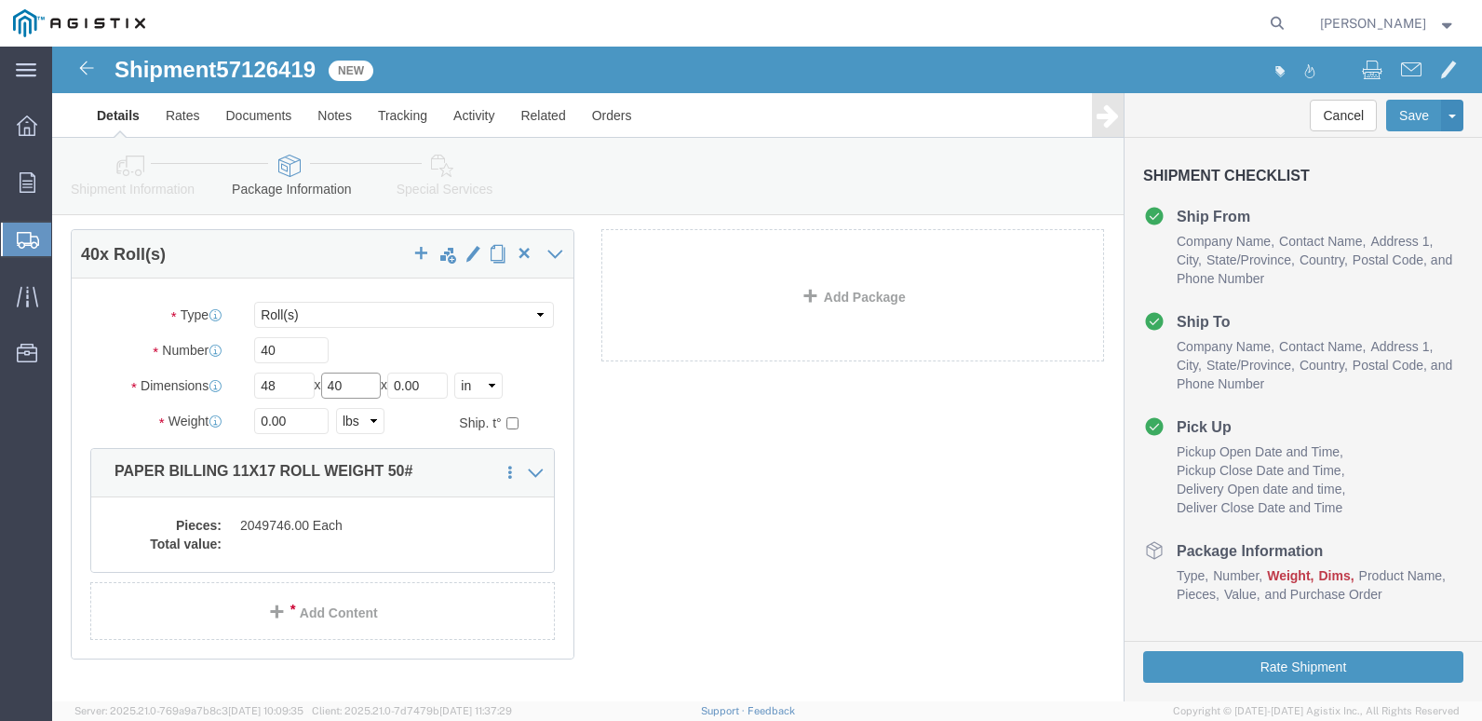
type input "40"
click input "0.00"
type input "0"
type input "52"
click input "0.00"
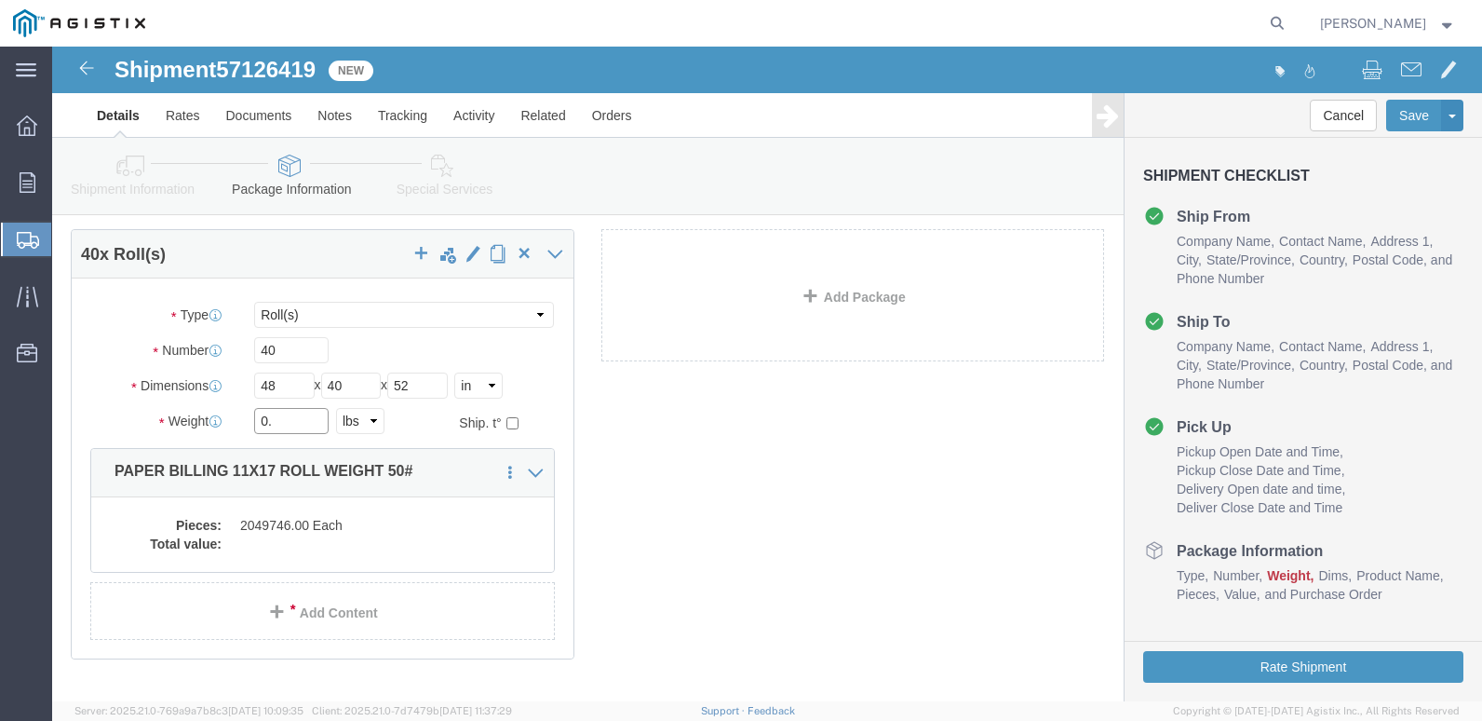
type input "0"
type input "40339"
click dd "2049746.00 Each"
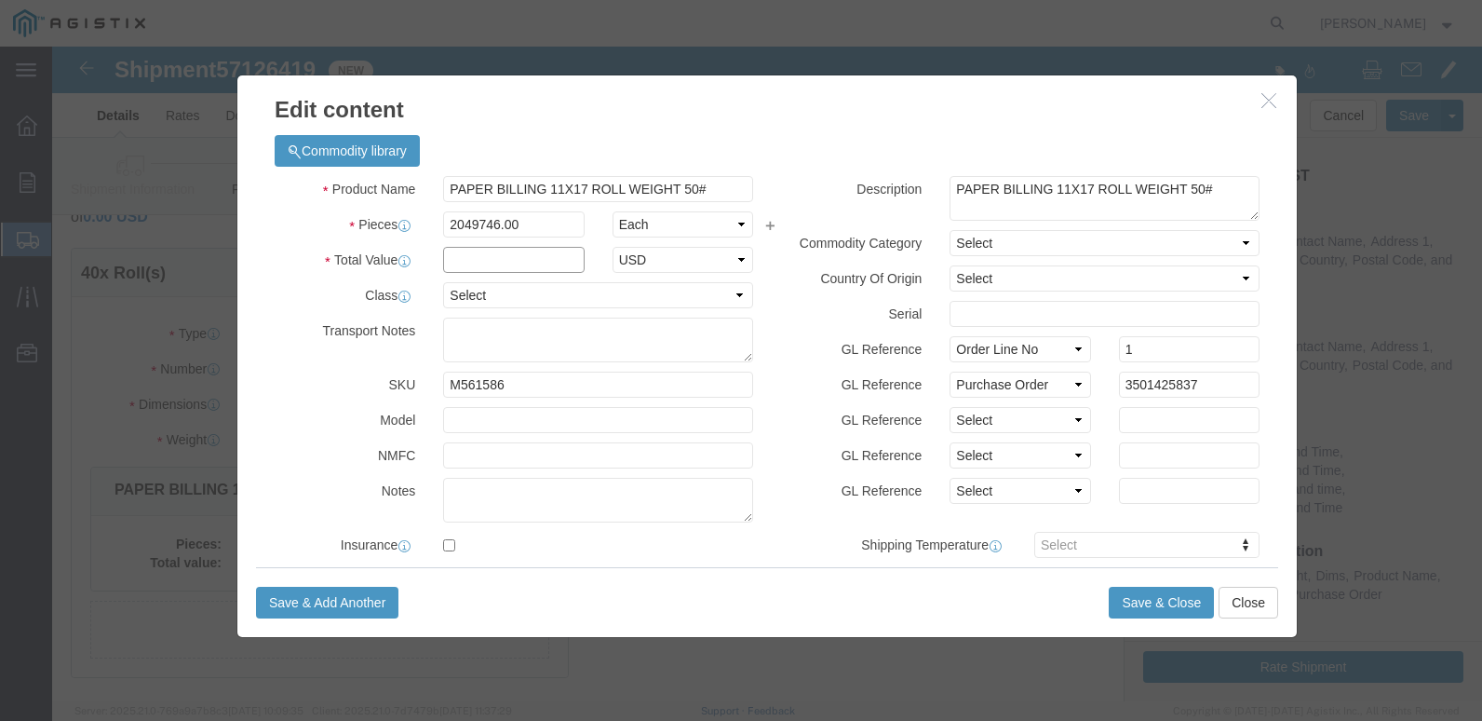
click input "text"
type input "1.00"
click select "Select 50 55 60 65 70 85 92.5 100 125 175 250 300 400"
select select "55"
click select "Select 50 55 60 65 70 85 92.5 100 125 175 250 300 400"
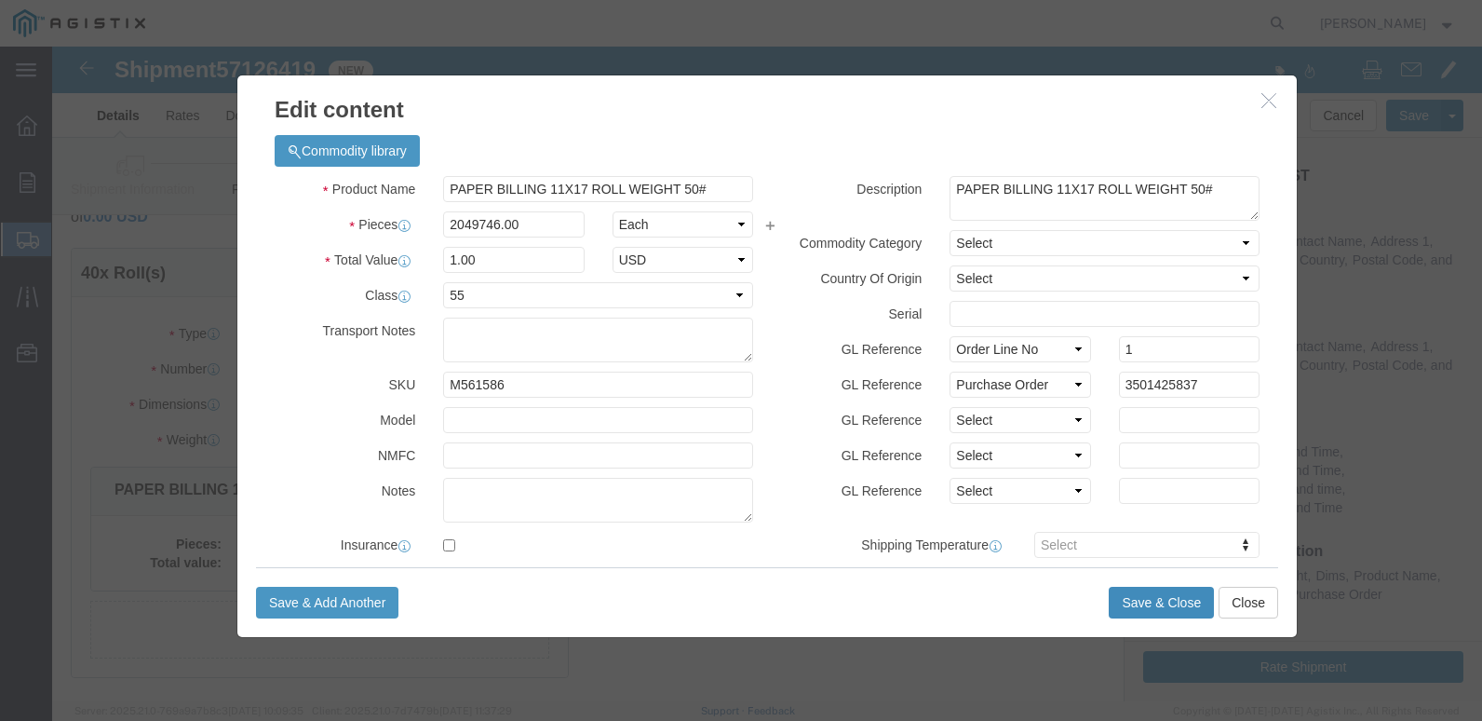
click button "Save & Close"
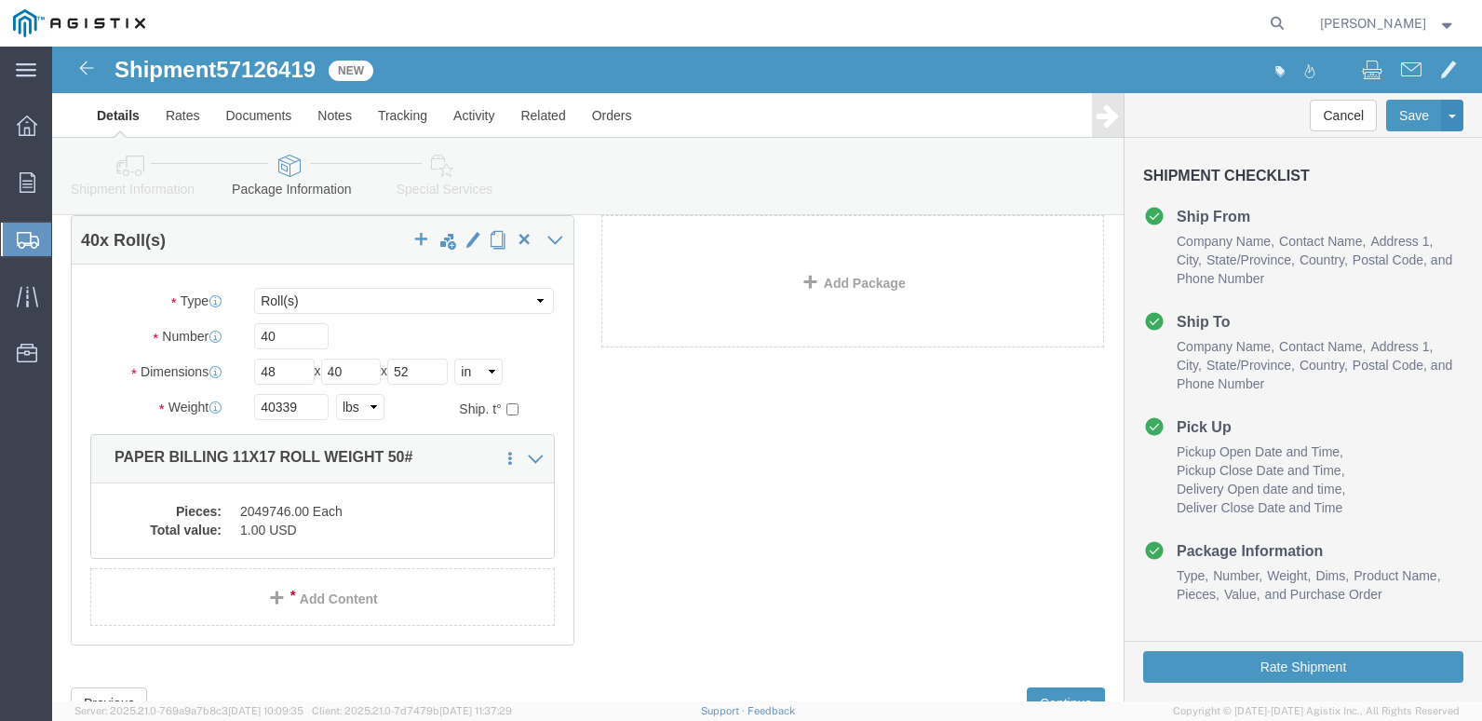
scroll to position [0, 0]
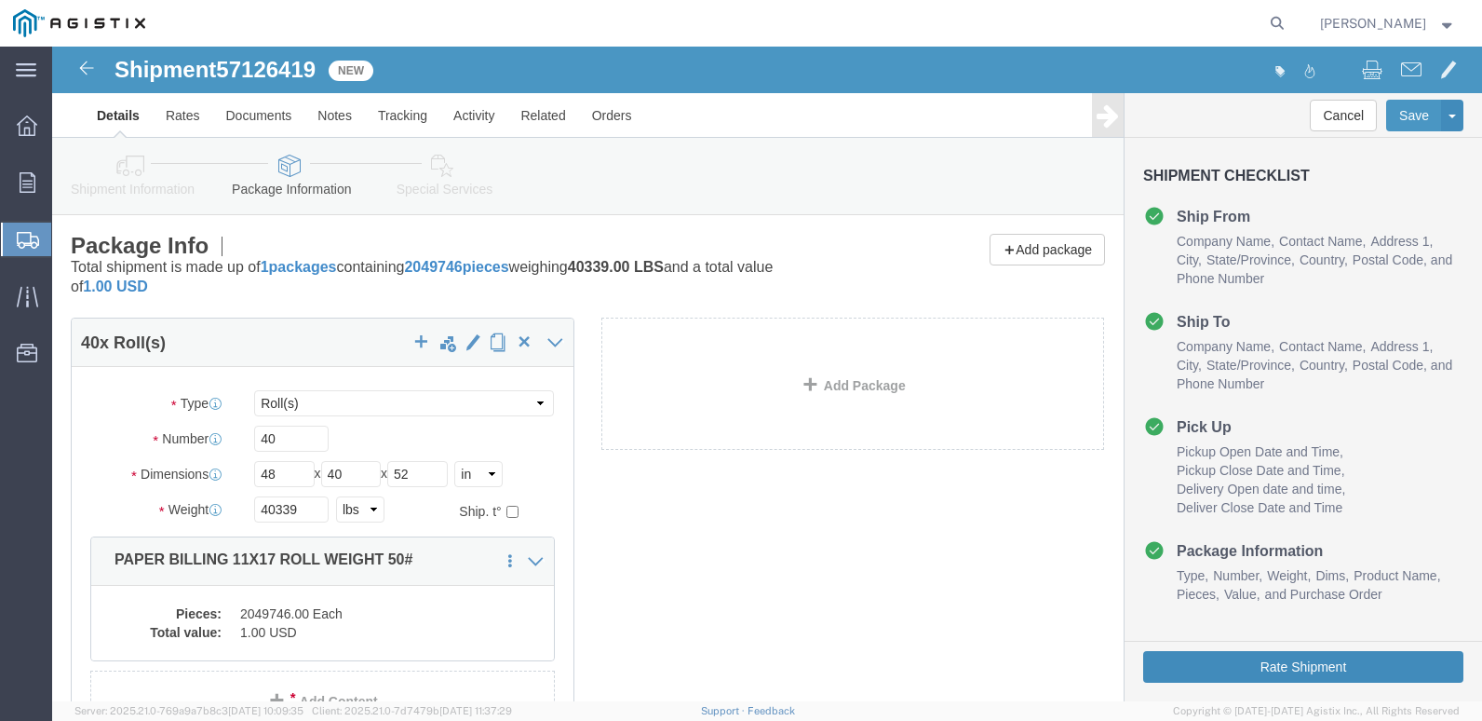
click button "Rate Shipment"
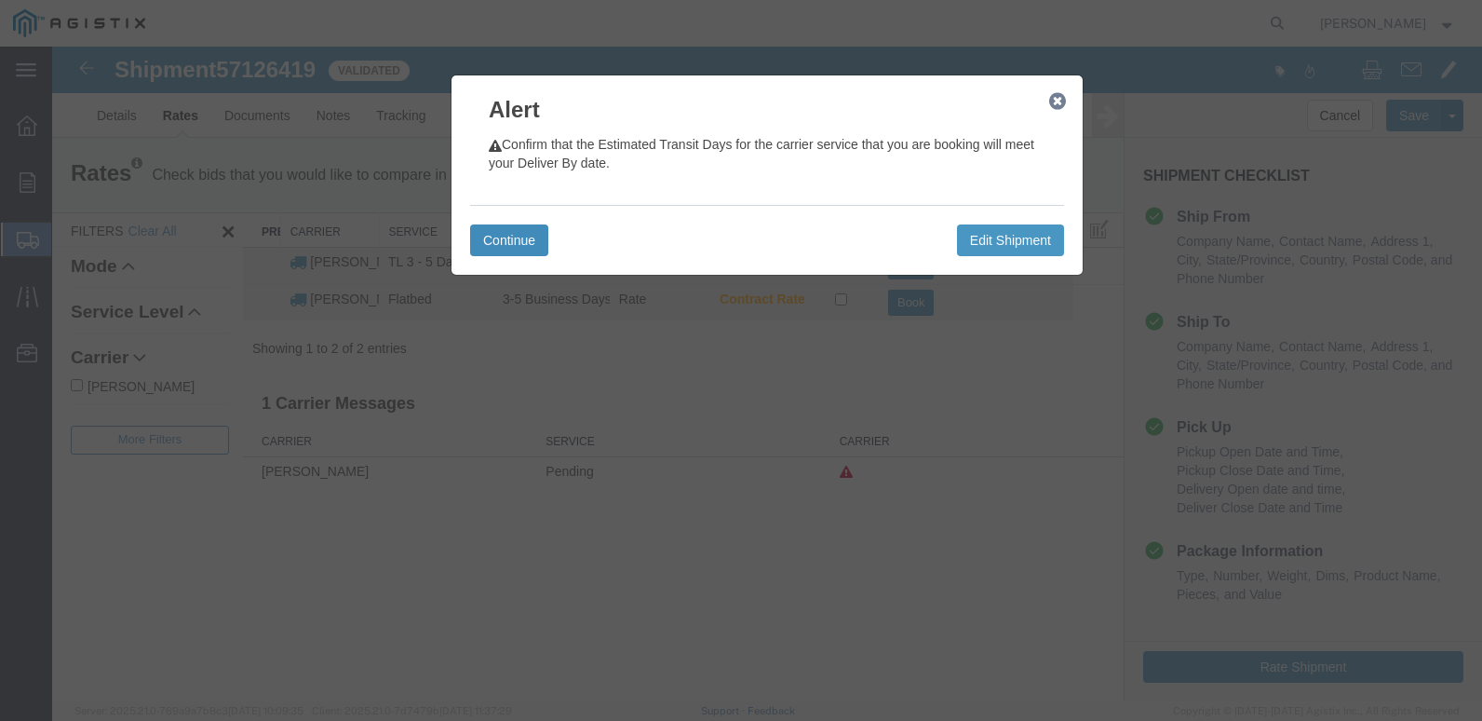
click at [506, 233] on button "Continue" at bounding box center [509, 240] width 78 height 32
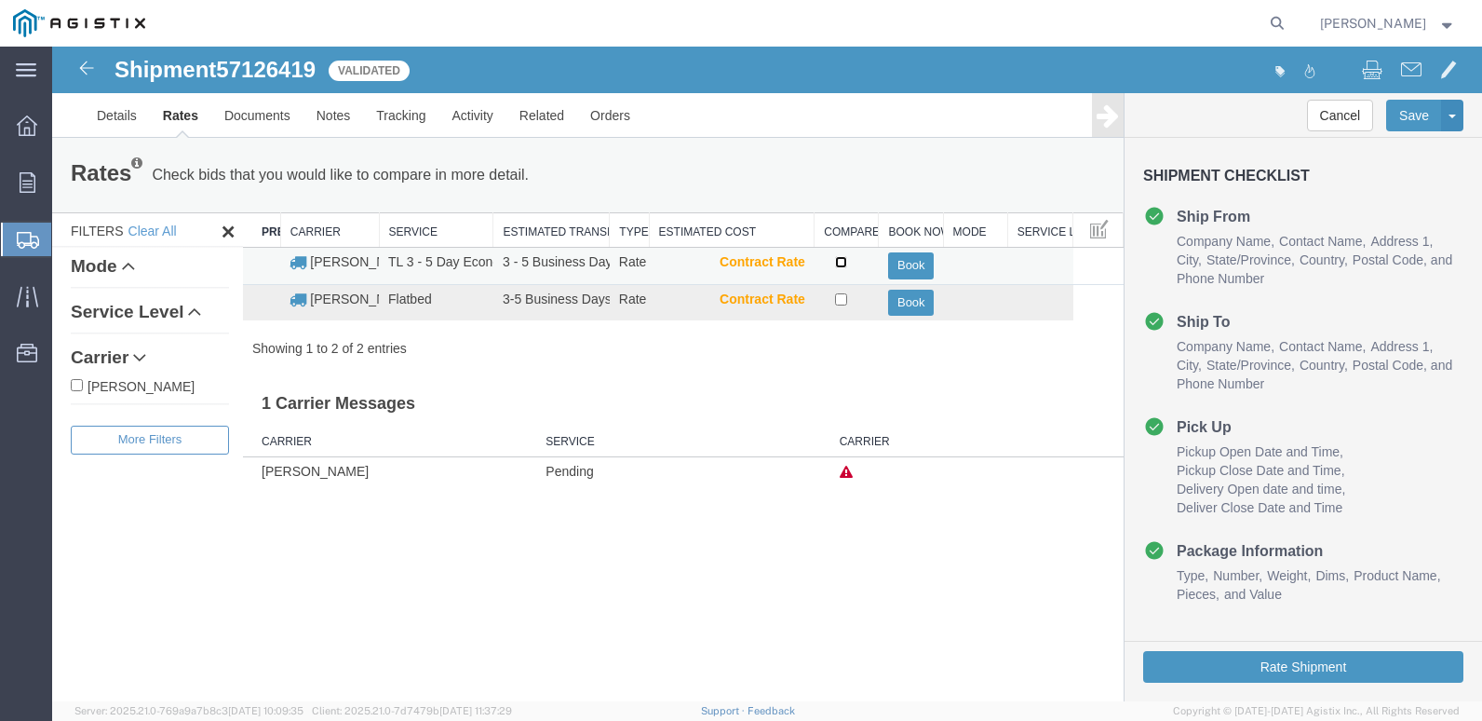
click at [845, 263] on input "checkbox" at bounding box center [841, 262] width 12 height 12
checkbox input "true"
click at [919, 261] on button "Book" at bounding box center [911, 265] width 46 height 27
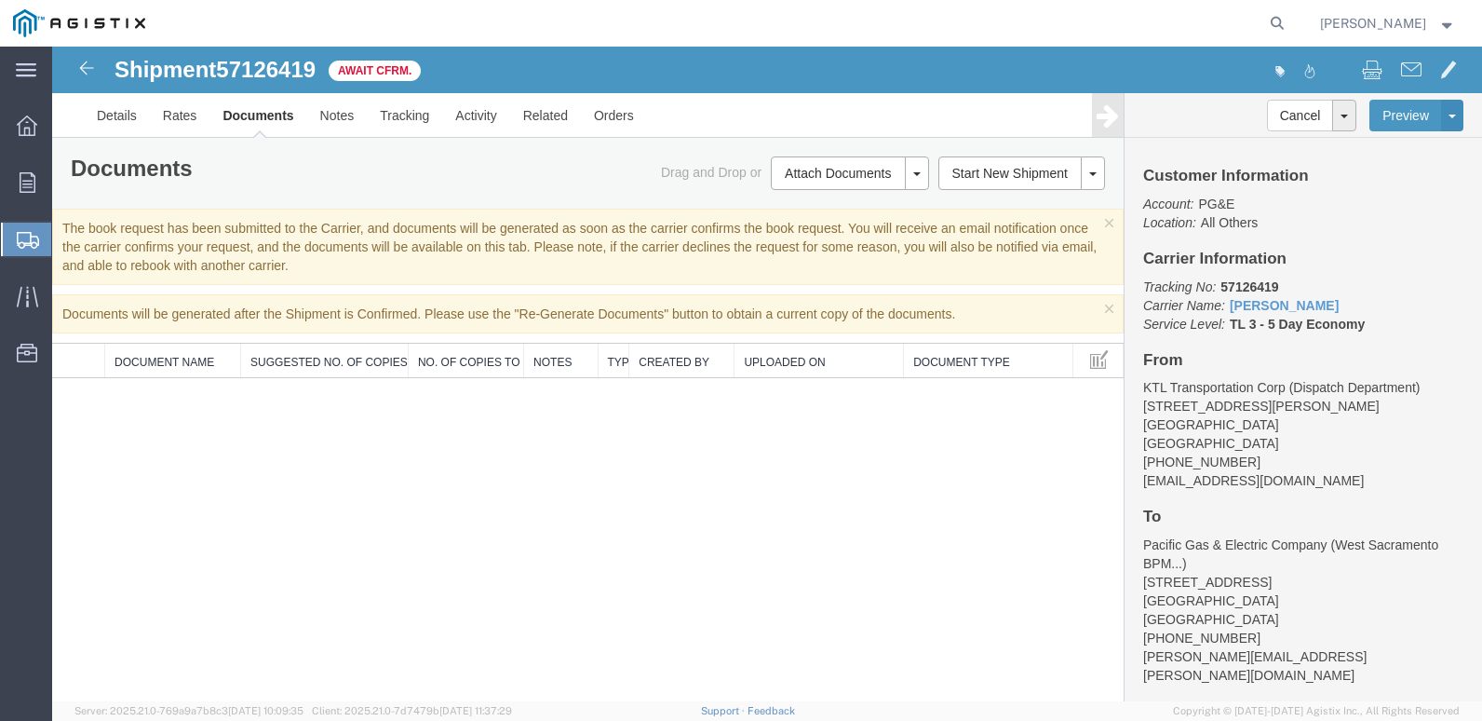
click at [160, 526] on div "Shipment 57126419 0 of 0 Await Cfrm. Details Rates Documents Notes Tracking Act…" at bounding box center [767, 374] width 1430 height 654
drag, startPoint x: 196, startPoint y: 506, endPoint x: 213, endPoint y: 480, distance: 30.2
click at [197, 490] on div "Shipment 57126419 0 of 0 Await Cfrm. Details Rates Documents Notes Tracking Act…" at bounding box center [767, 374] width 1430 height 654
